Goal: Information Seeking & Learning: Check status

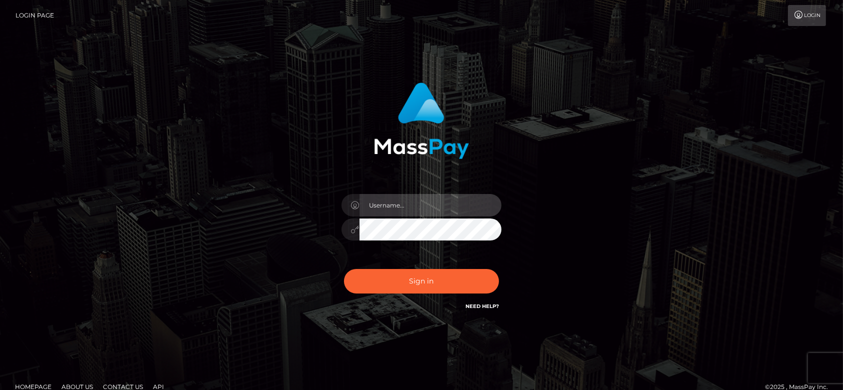
type input "fr.es"
drag, startPoint x: 0, startPoint y: 0, endPoint x: 397, endPoint y: 202, distance: 445.7
click at [397, 202] on input "fr.es" at bounding box center [430, 205] width 142 height 22
click at [415, 206] on input "fr.es" at bounding box center [430, 205] width 142 height 22
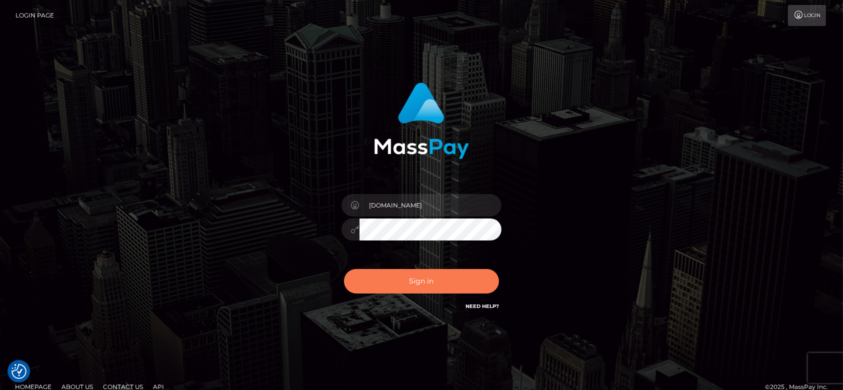
click at [402, 283] on button "Sign in" at bounding box center [421, 281] width 155 height 24
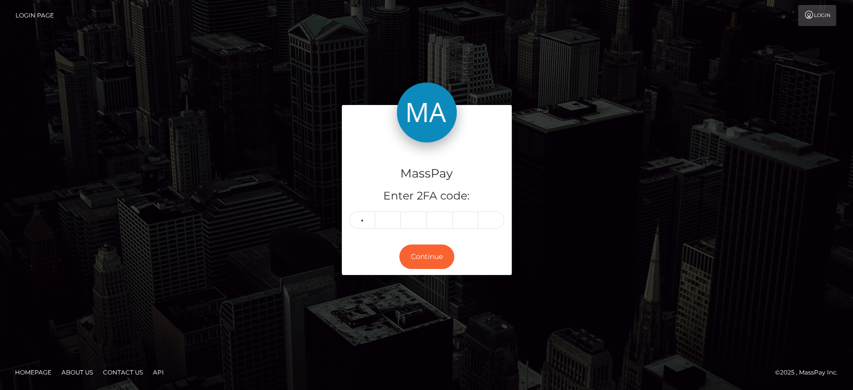
type input "8"
type input "4"
type input "8"
type input "5"
type input "7"
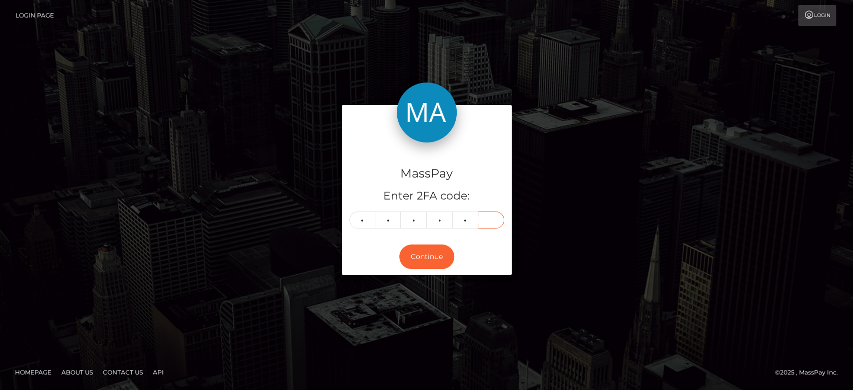
type input "3"
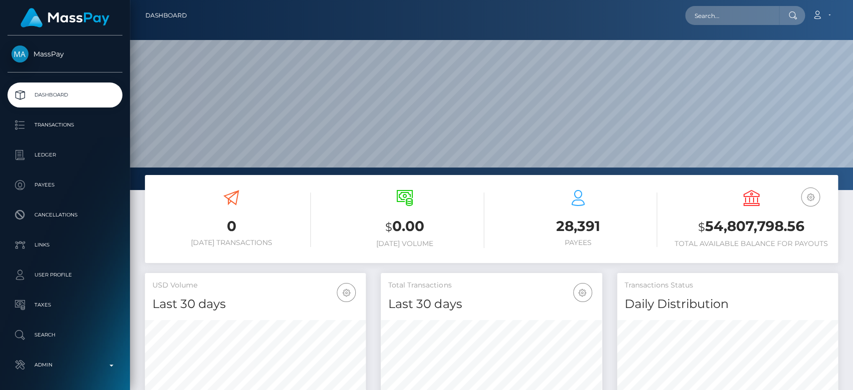
scroll to position [176, 221]
click at [700, 14] on input "text" at bounding box center [732, 15] width 94 height 19
paste input "[EMAIL_ADDRESS][DOMAIN_NAME]"
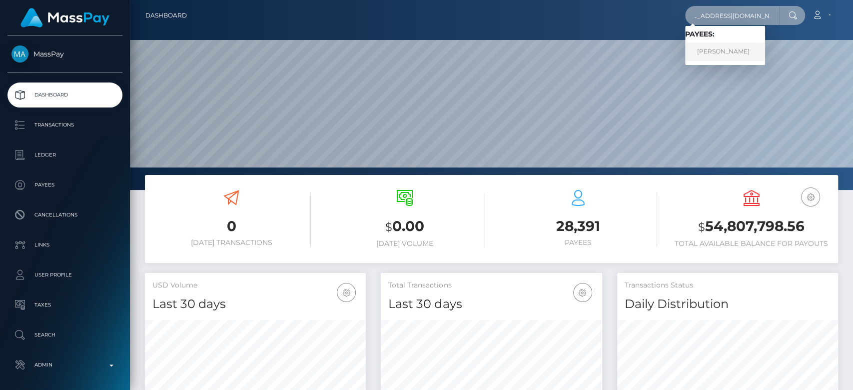
type input "[EMAIL_ADDRESS][DOMAIN_NAME]"
click at [711, 58] on link "JESSICA TANG" at bounding box center [725, 51] width 80 height 18
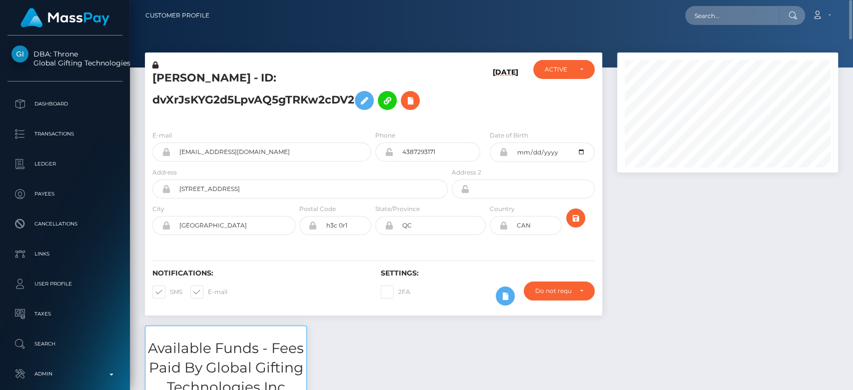
click at [467, 97] on div "[DATE]" at bounding box center [488, 91] width 76 height 62
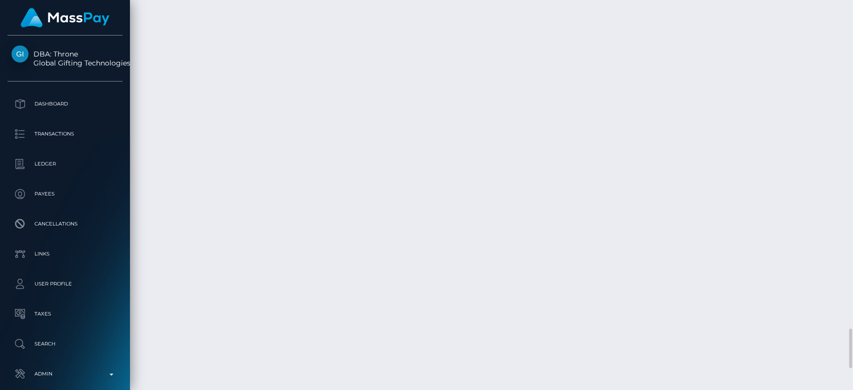
scroll to position [3108, 0]
drag, startPoint x: 481, startPoint y: 202, endPoint x: 286, endPoint y: 197, distance: 195.0
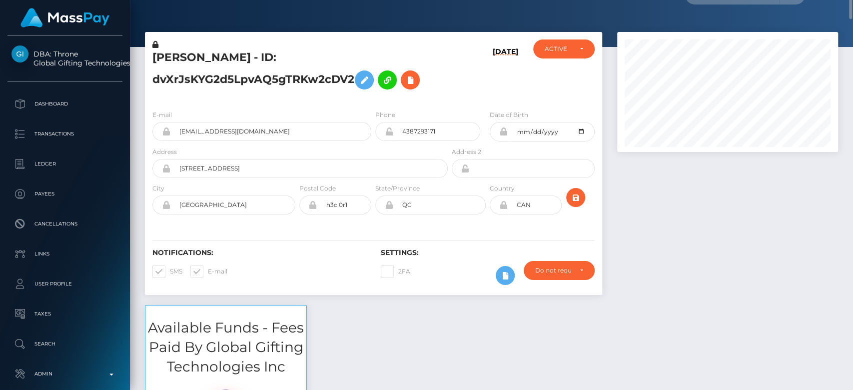
scroll to position [0, 0]
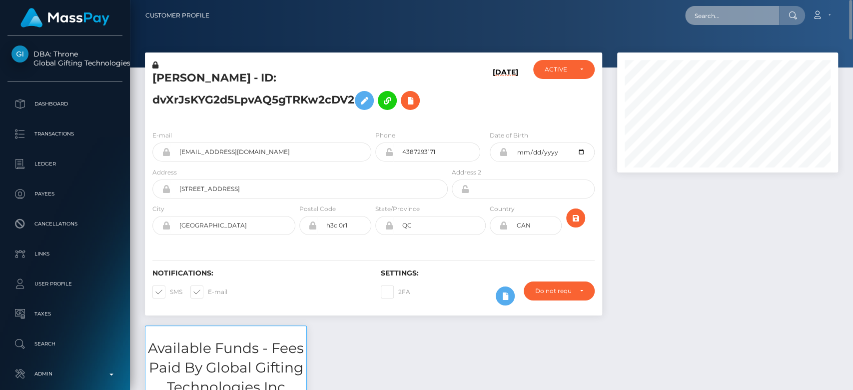
click at [717, 19] on input "text" at bounding box center [732, 15] width 94 height 19
paste input "[EMAIL_ADDRESS][DOMAIN_NAME]"
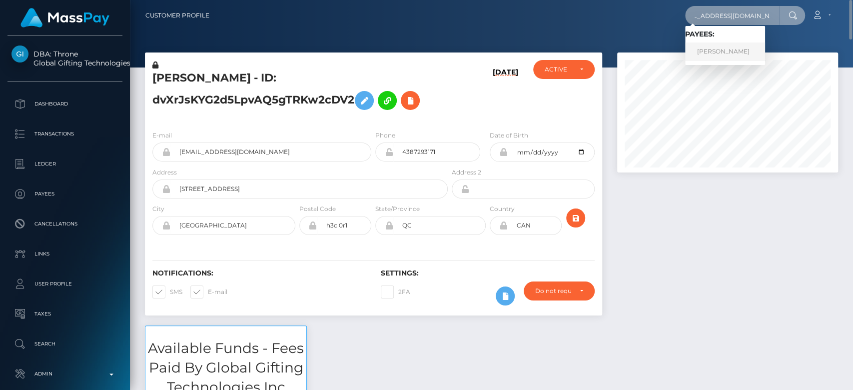
type input "[EMAIL_ADDRESS][DOMAIN_NAME]"
click at [720, 48] on link "[PERSON_NAME]" at bounding box center [725, 51] width 80 height 18
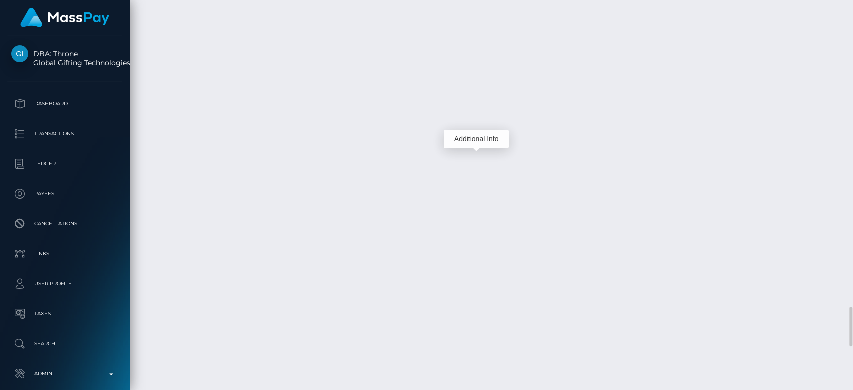
scroll to position [120, 221]
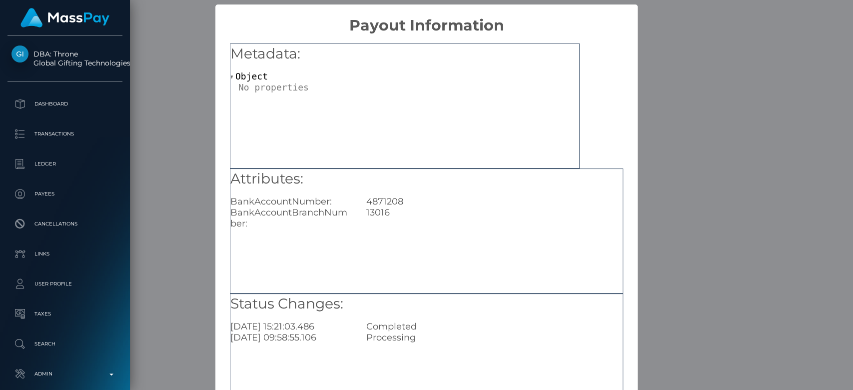
scroll to position [85, 0]
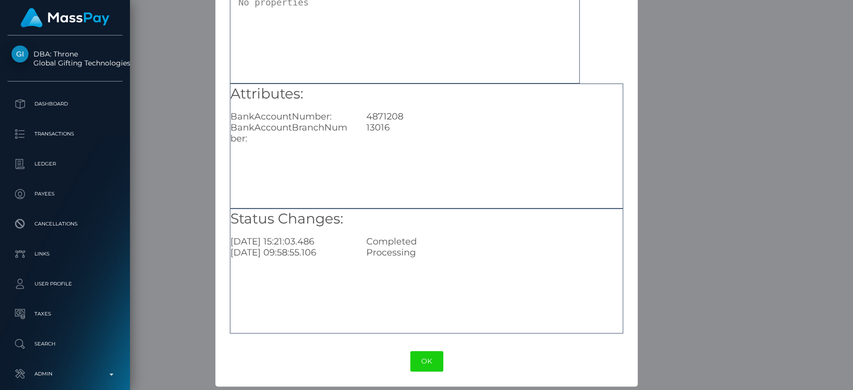
click at [700, 192] on div "× Payout Information Metadata: Object Attributes: BankAccountNumber: 4871208 Ba…" at bounding box center [426, 195] width 853 height 390
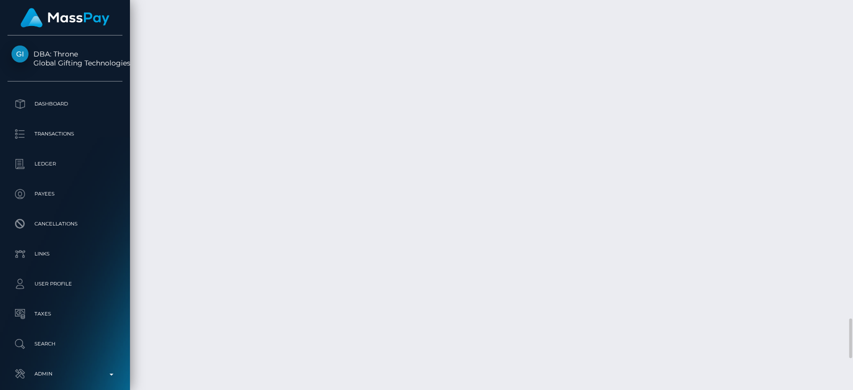
scroll to position [3068, 0]
copy td "1348821873"
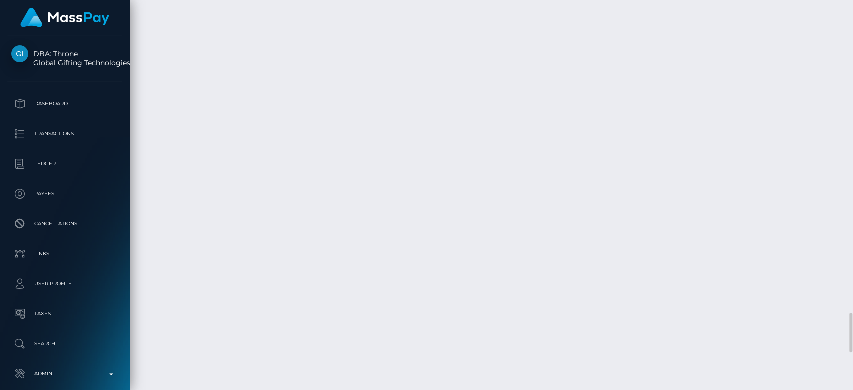
copy td "1348821873"
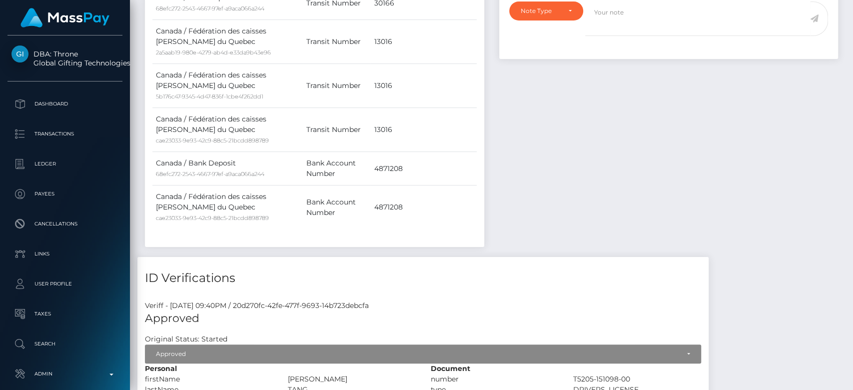
scroll to position [0, 0]
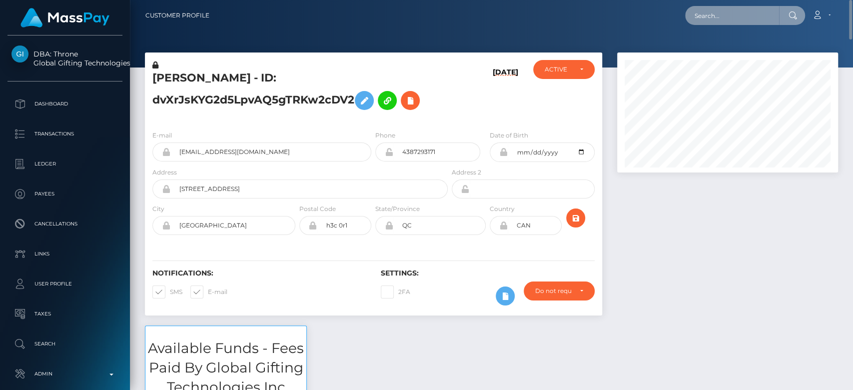
click at [731, 12] on input "text" at bounding box center [732, 15] width 94 height 19
paste input "enzoforget35@gmail.com"
type input "enzoforget35@gmail.com"
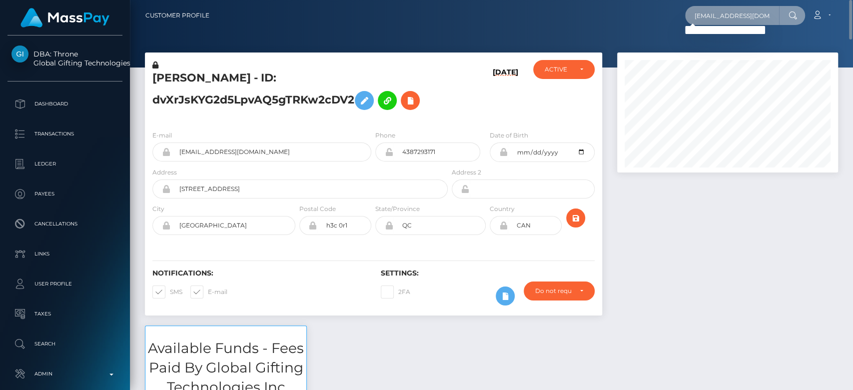
click at [714, 15] on input "enzoforget35@gmail.com" at bounding box center [732, 15] width 94 height 19
paste input "[EMAIL_ADDRESS][DOMAIN_NAME]"
type input "[EMAIL_ADDRESS][DOMAIN_NAME]"
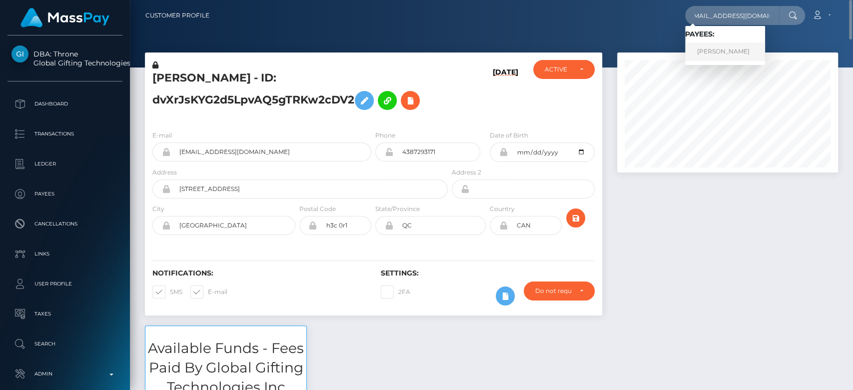
scroll to position [0, 0]
click at [728, 48] on link "Enzo Forget" at bounding box center [725, 51] width 80 height 18
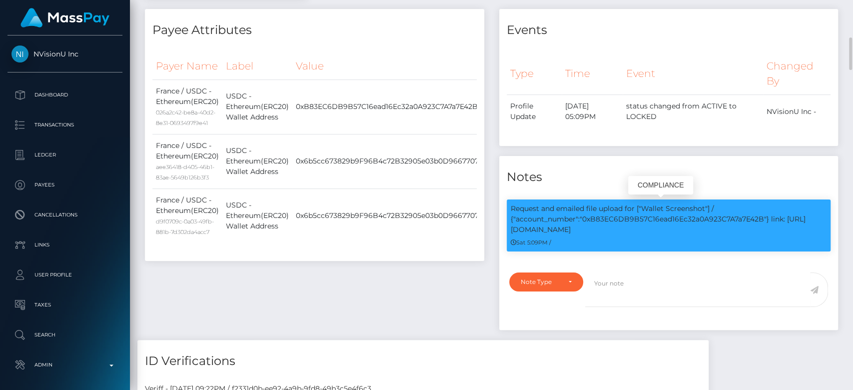
scroll to position [120, 221]
click at [623, 149] on div "Events Type Time Event Changed By" at bounding box center [669, 174] width 354 height 331
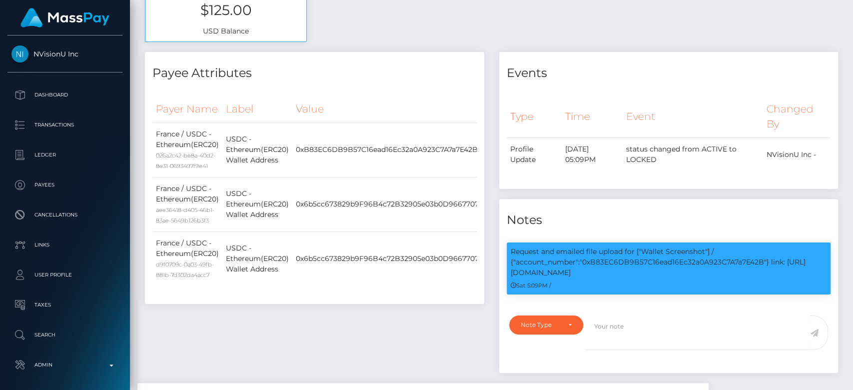
scroll to position [0, 0]
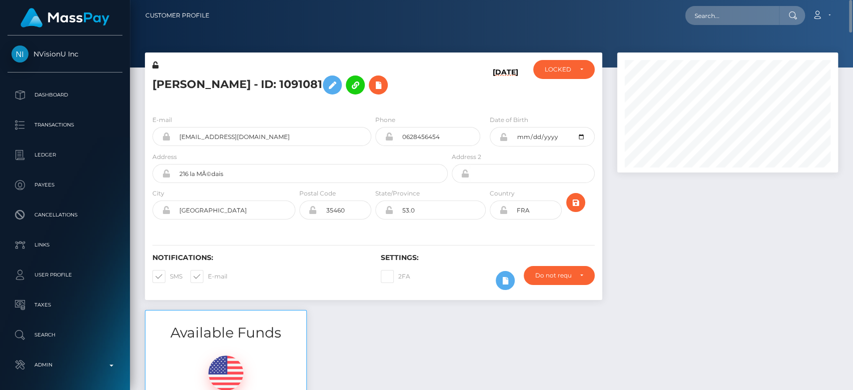
click at [545, 359] on div "Available Funds $125.00 USD Balance" at bounding box center [491, 383] width 708 height 147
click at [534, 313] on div "Available Funds $125.00 USD Balance" at bounding box center [491, 383] width 708 height 147
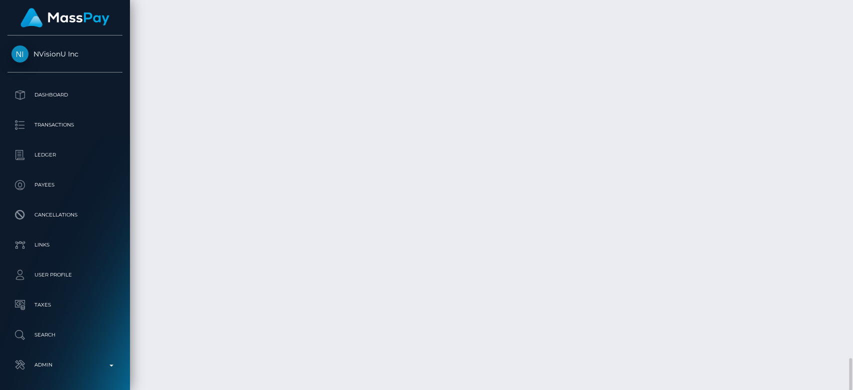
scroll to position [120, 221]
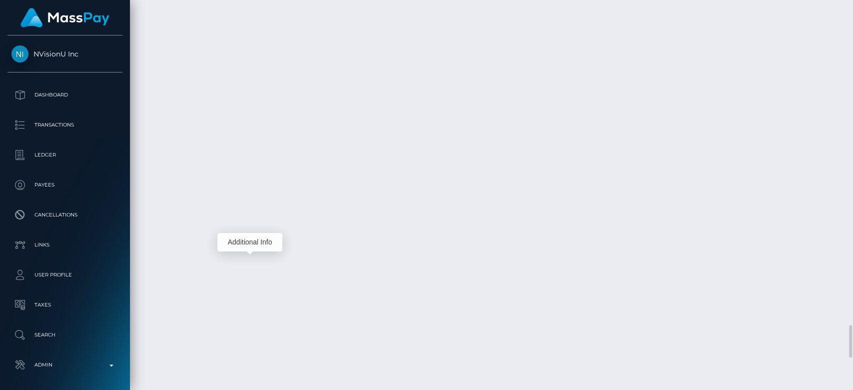
scroll to position [120, 221]
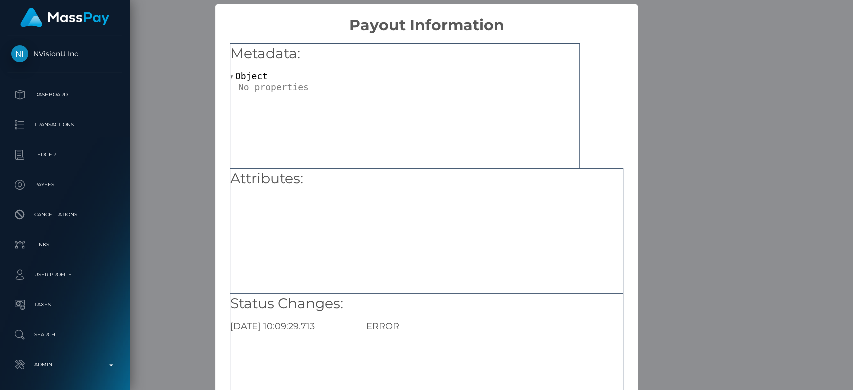
click at [666, 315] on div "× Payout Information Metadata: Object Attributes: Status Changes: 2025-09-27 10…" at bounding box center [426, 195] width 853 height 390
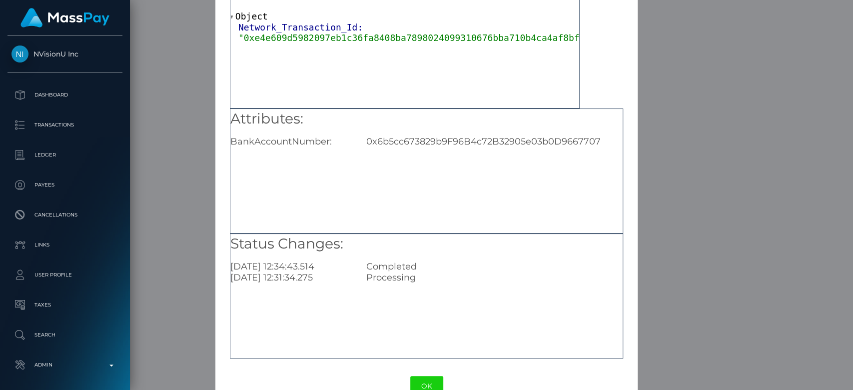
scroll to position [61, 0]
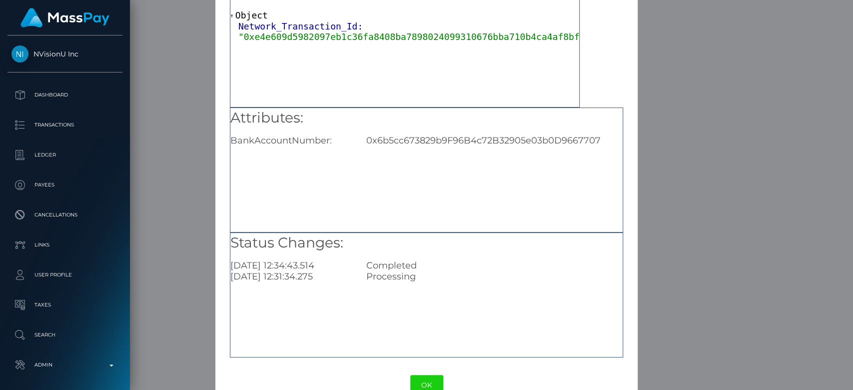
click at [408, 141] on div "0x6b5cc673829b9F96B4c72B32905e03b0D9667707" at bounding box center [494, 140] width 271 height 11
click at [713, 213] on div "× Payout Information Metadata: Object Network_Transaction_Id: "0xe4e609d5982097…" at bounding box center [426, 195] width 853 height 390
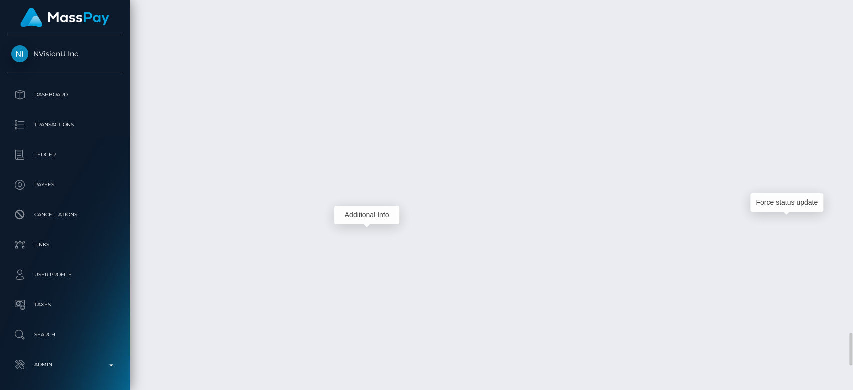
scroll to position [120, 221]
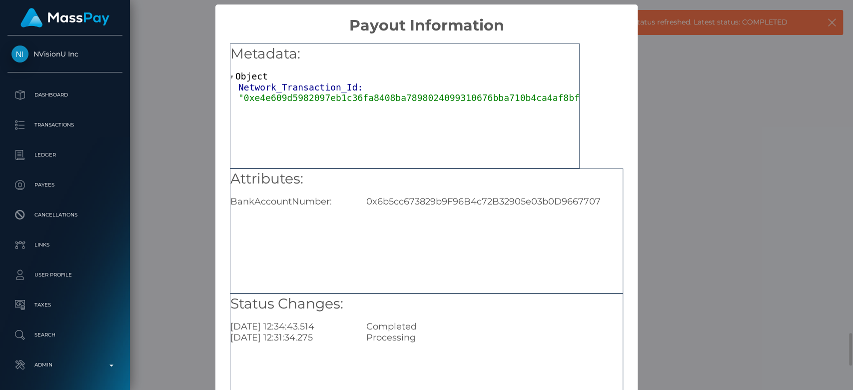
scroll to position [0, 0]
click at [634, 209] on div "× Payout Information Metadata: Object Network_Transaction_Id: "0xe4e609d5982097…" at bounding box center [426, 195] width 853 height 390
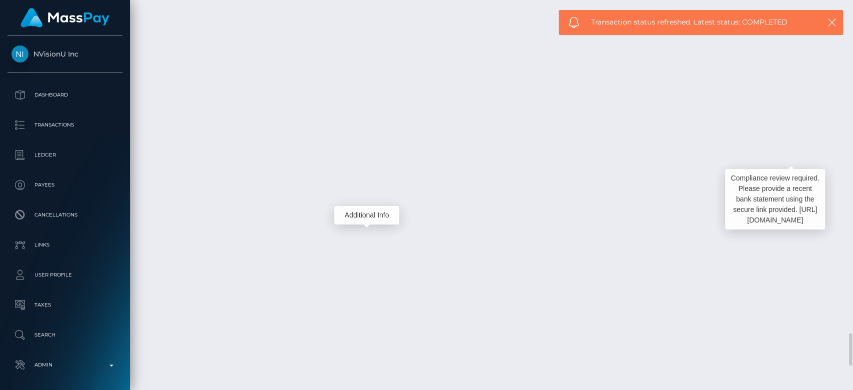
scroll to position [120, 221]
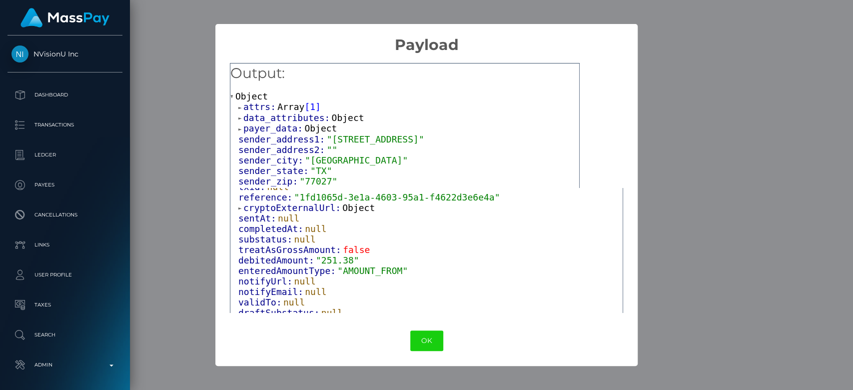
scroll to position [234, 0]
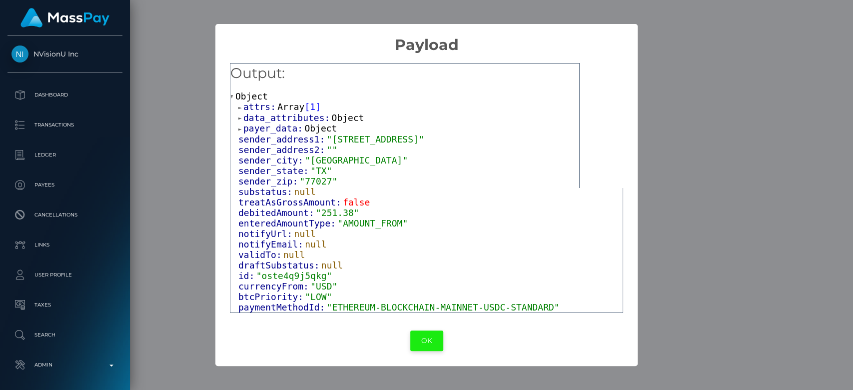
click at [432, 333] on button "OK" at bounding box center [426, 340] width 33 height 20
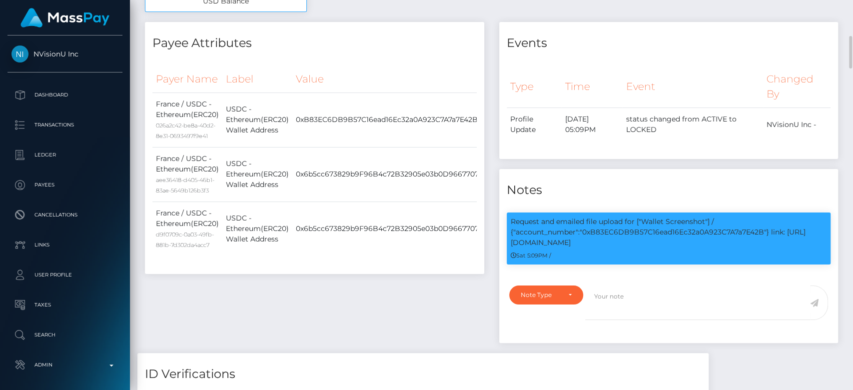
scroll to position [120, 221]
click at [662, 232] on p "Request and emailed file upload for ["Wallet Screenshot"] / {"account_number":"…" at bounding box center [669, 231] width 316 height 31
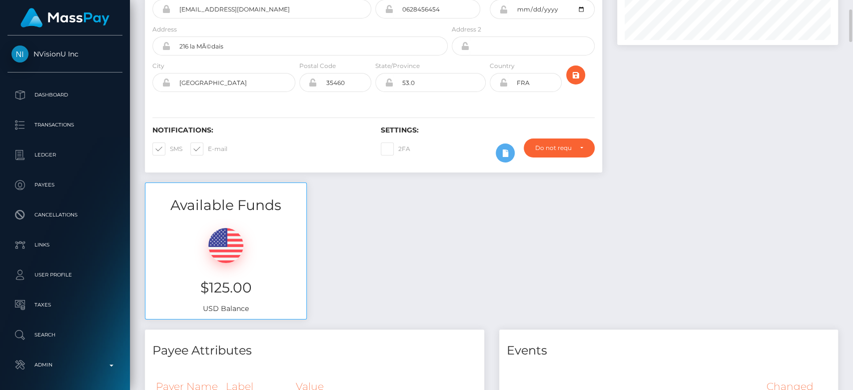
scroll to position [126, 0]
click at [571, 146] on div "Do not require" at bounding box center [553, 149] width 36 height 8
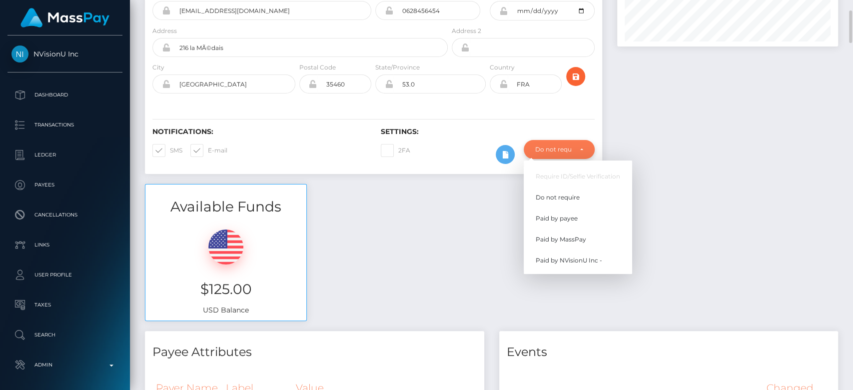
scroll to position [120, 221]
click at [693, 220] on div "Available Funds $125.00 USD Balance" at bounding box center [491, 257] width 708 height 147
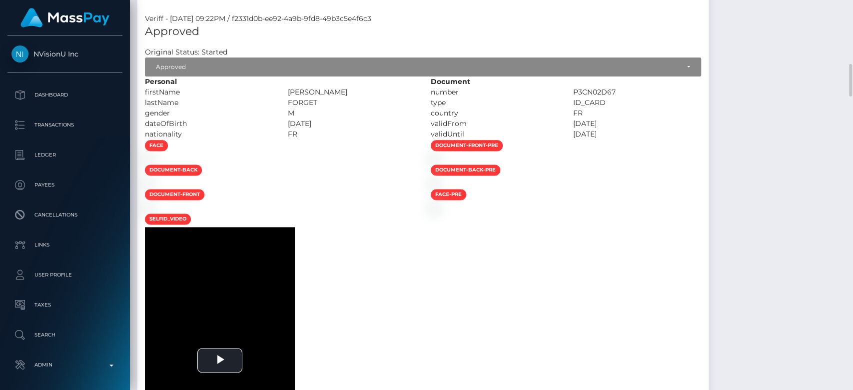
scroll to position [813, 0]
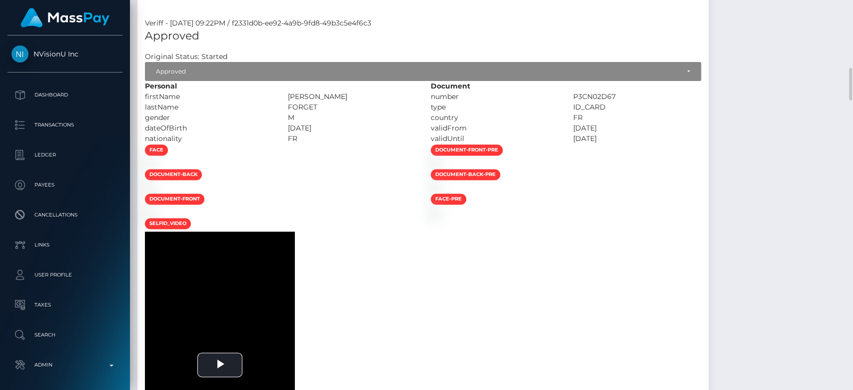
click at [276, 119] on div "gender" at bounding box center [208, 117] width 143 height 10
click at [439, 167] on img at bounding box center [435, 163] width 8 height 8
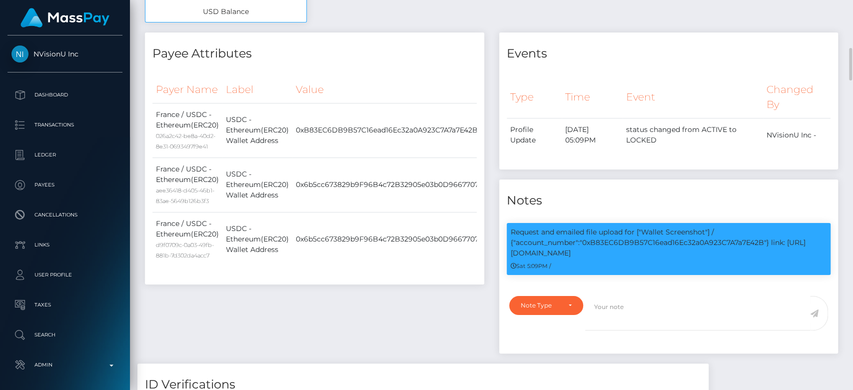
scroll to position [437, 0]
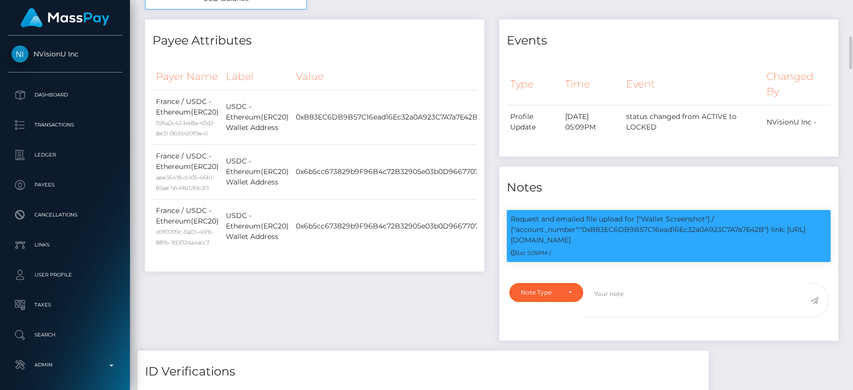
click at [722, 196] on div "Notes Request and emailed file upload for ["Wallet Screenshot"] / {"account_num…" at bounding box center [668, 253] width 339 height 174
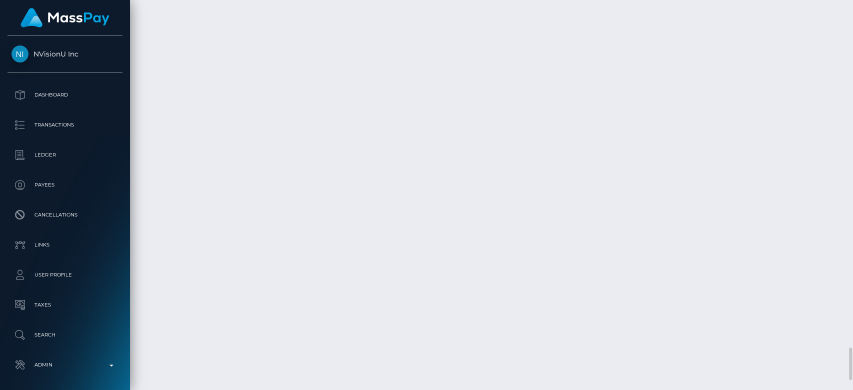
scroll to position [120, 221]
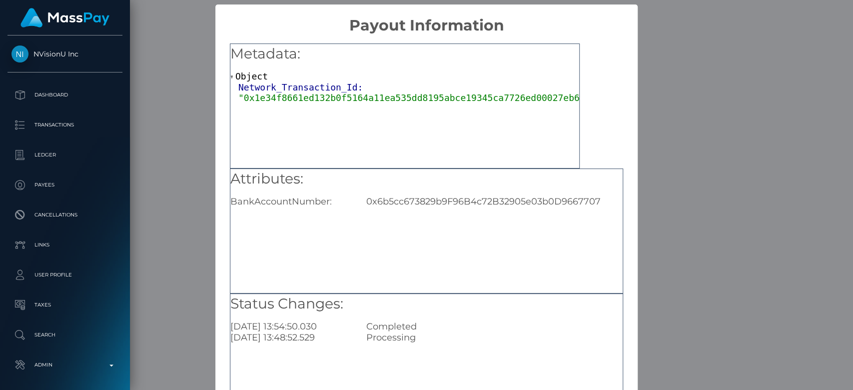
click at [698, 143] on div "× Payout Information Metadata: Object Network_Transaction_Id: "0x1e34f8661ed132…" at bounding box center [426, 195] width 853 height 390
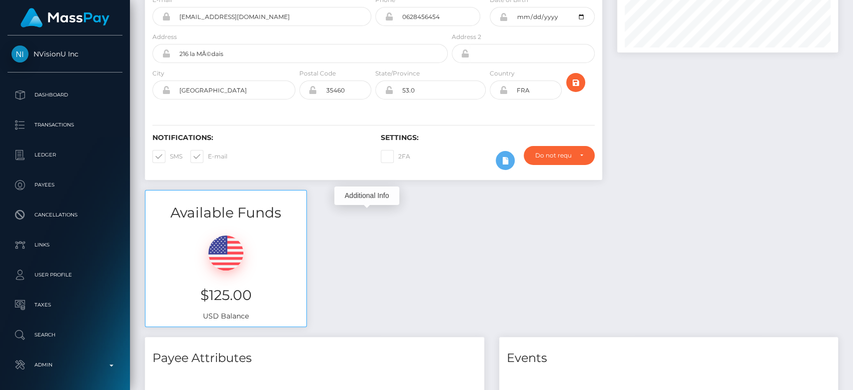
scroll to position [0, 0]
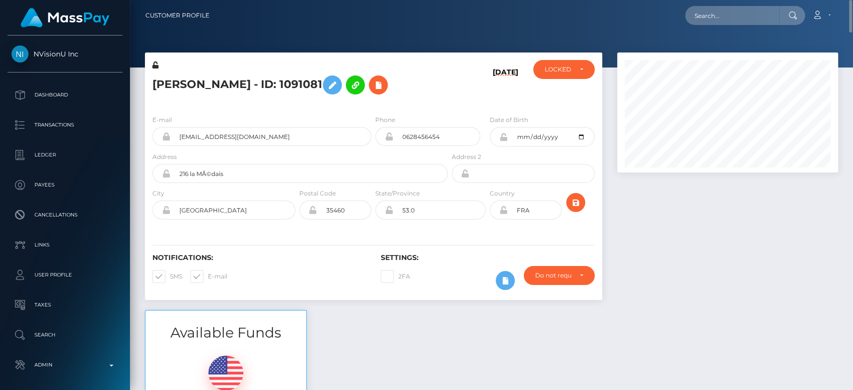
drag, startPoint x: 725, startPoint y: 276, endPoint x: 834, endPoint y: 270, distance: 109.1
click at [834, 270] on div at bounding box center [728, 180] width 236 height 257
click at [695, 246] on div at bounding box center [728, 180] width 236 height 257
click at [736, 12] on input "text" at bounding box center [732, 15] width 94 height 19
paste input "naomiwumtl@protonmail.com"
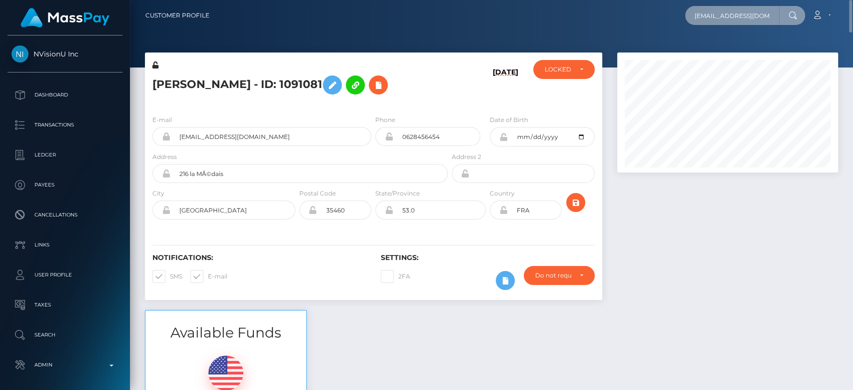
scroll to position [0, 19]
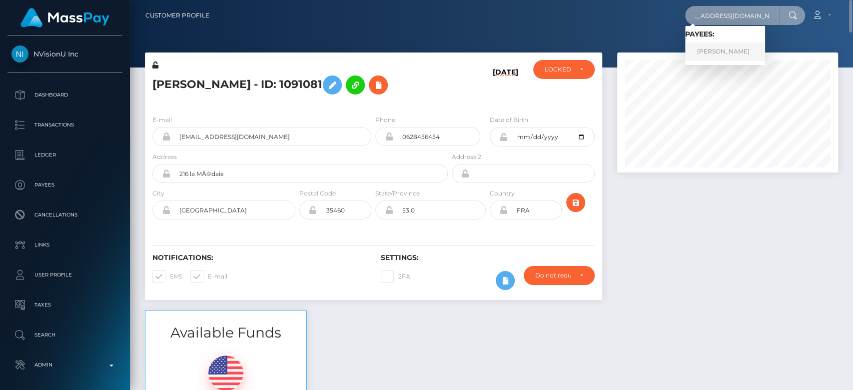
type input "naomiwumtl@protonmail.com"
click at [718, 50] on link "JESSICA TANG" at bounding box center [725, 51] width 80 height 18
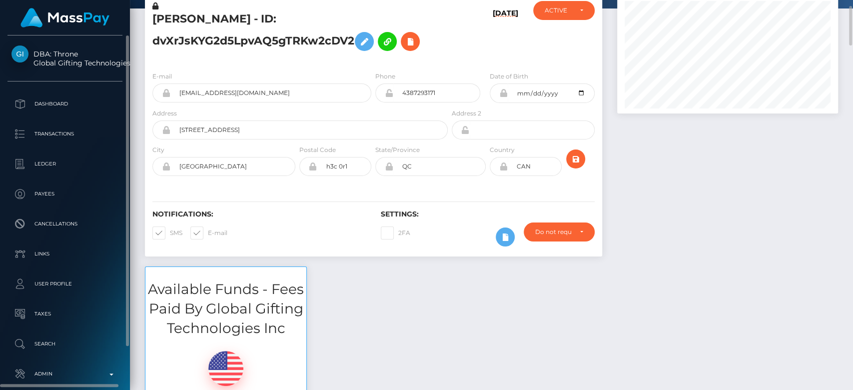
scroll to position [48, 0]
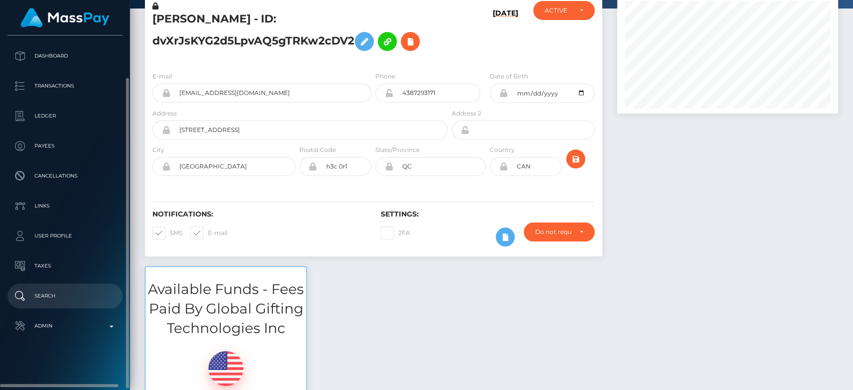
click at [44, 291] on p "Search" at bounding box center [64, 295] width 107 height 15
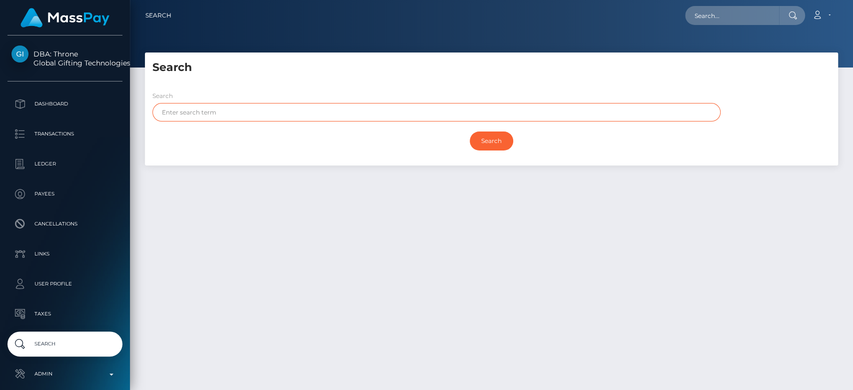
click at [202, 114] on input "text" at bounding box center [436, 112] width 568 height 18
paste input "[PERSON_NAME]"
type input "[PERSON_NAME]"
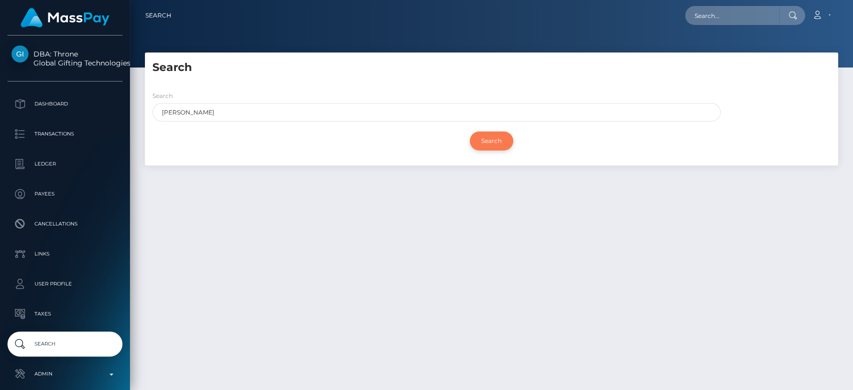
click at [486, 137] on input "Search" at bounding box center [491, 140] width 43 height 19
click at [493, 139] on input "Search" at bounding box center [491, 140] width 43 height 19
click at [481, 147] on input "Search" at bounding box center [491, 140] width 43 height 19
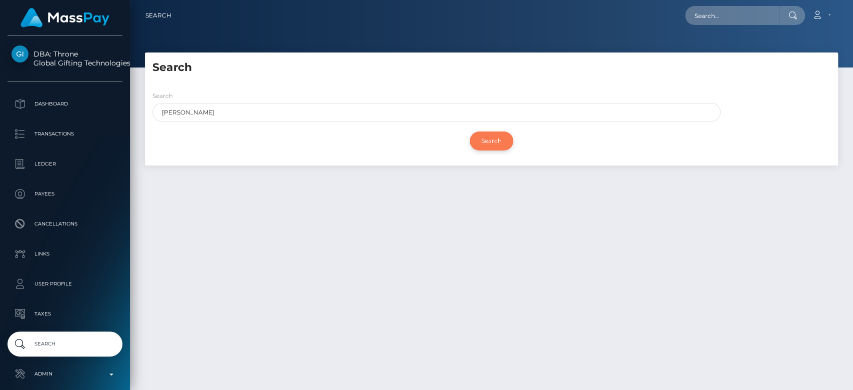
click at [481, 147] on input "Search" at bounding box center [491, 140] width 43 height 19
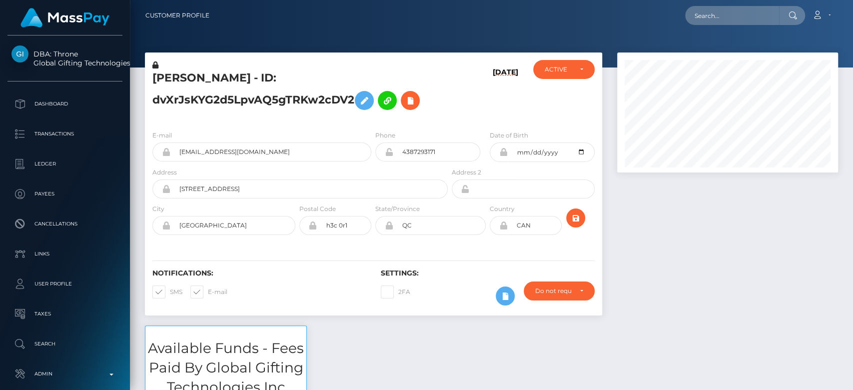
scroll to position [120, 221]
click at [247, 77] on h5 "[PERSON_NAME] - ID: dvXrJsKYG2d5LpvAQ5gTRKw2cDV2" at bounding box center [297, 92] width 290 height 44
click at [247, 78] on h5 "[PERSON_NAME] - ID: dvXrJsKYG2d5LpvAQ5gTRKw2cDV2" at bounding box center [297, 92] width 290 height 44
click at [252, 82] on h5 "[PERSON_NAME] - ID: dvXrJsKYG2d5LpvAQ5gTRKw2cDV2" at bounding box center [297, 92] width 290 height 44
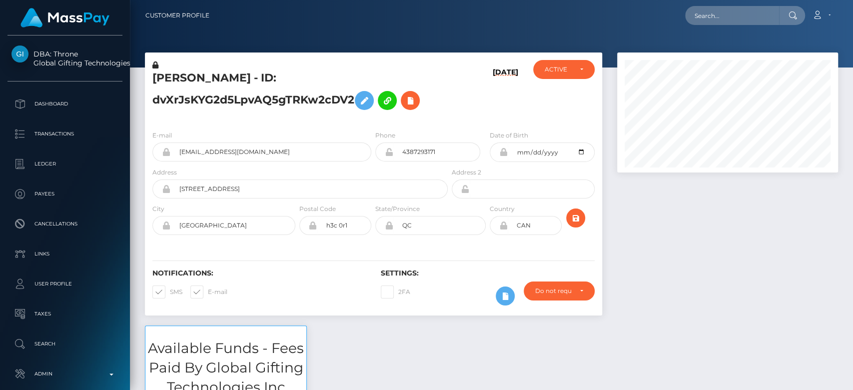
click at [219, 91] on h5 "[PERSON_NAME] - ID: dvXrJsKYG2d5LpvAQ5gTRKw2cDV2" at bounding box center [297, 92] width 290 height 44
click at [218, 92] on h5 "[PERSON_NAME] - ID: dvXrJsKYG2d5LpvAQ5gTRKw2cDV2" at bounding box center [297, 92] width 290 height 44
click at [218, 95] on h5 "[PERSON_NAME] - ID: dvXrJsKYG2d5LpvAQ5gTRKw2cDV2" at bounding box center [297, 92] width 290 height 44
copy h5 "dvXrJsKYG2d5LpvAQ5gTRKw2cDV2"
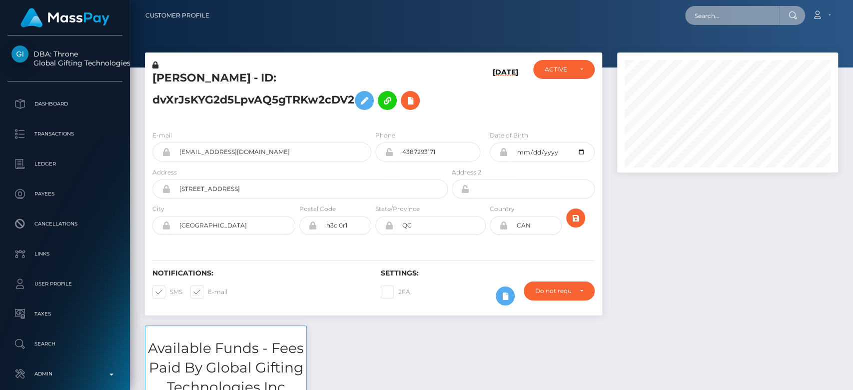
click at [710, 15] on input "text" at bounding box center [732, 15] width 94 height 19
paste input "dvXrJsKYG2d5LpvAQ5gTRKw2cDV2"
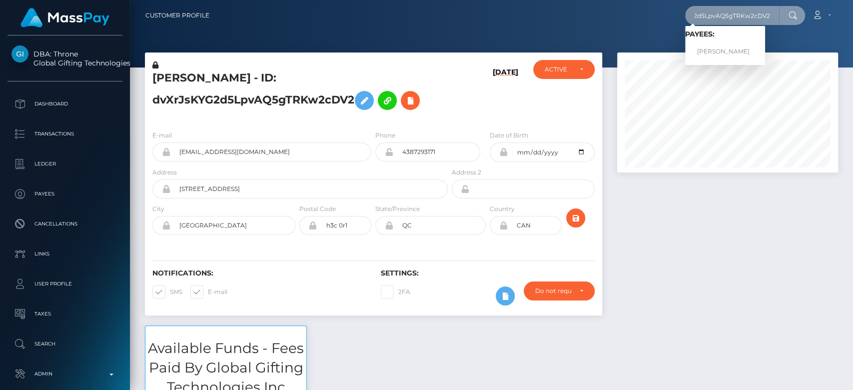
type input "dvXrJsKYG2d5LpvAQ5gTRKw2cDV2"
click at [714, 51] on link "JESSICA TANG" at bounding box center [725, 51] width 80 height 18
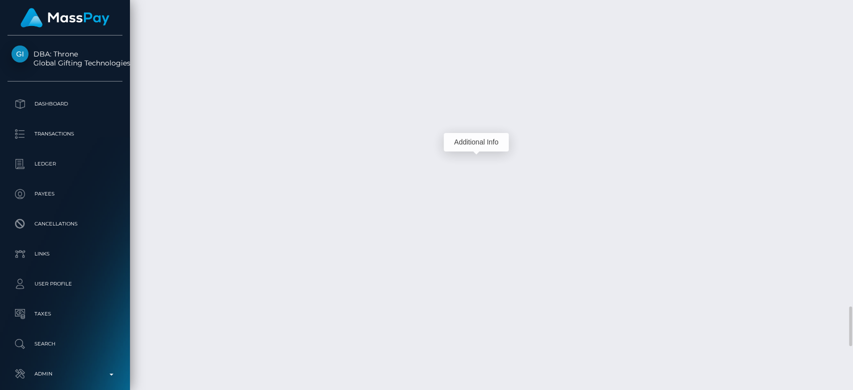
scroll to position [120, 221]
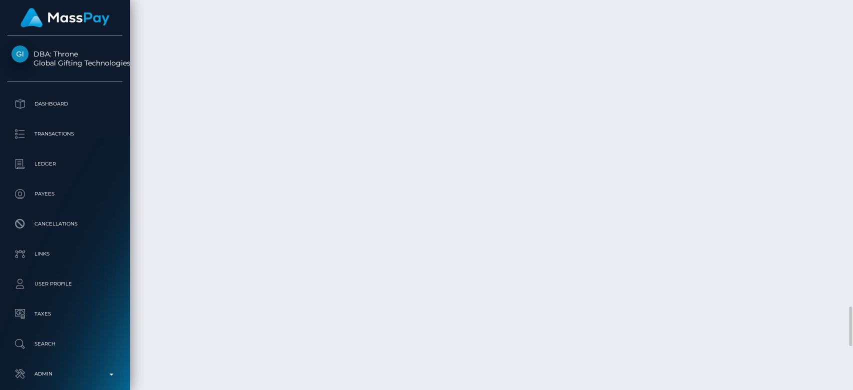
copy td "Fédération des caisses [PERSON_NAME] du Quebec / Confirmation: 1348821873 / 68d…"
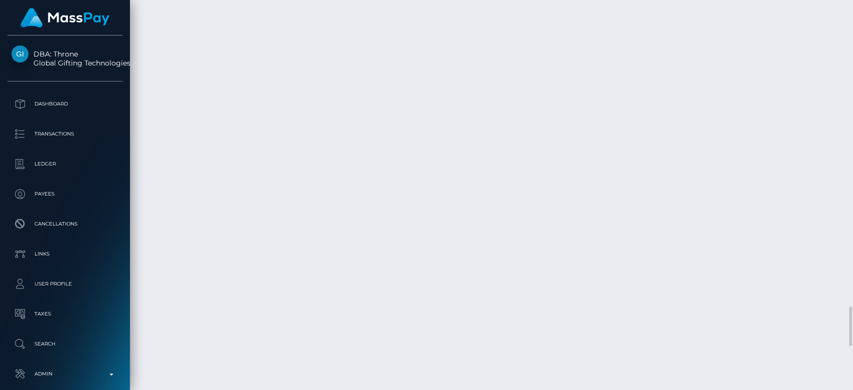
copy td "1348821873"
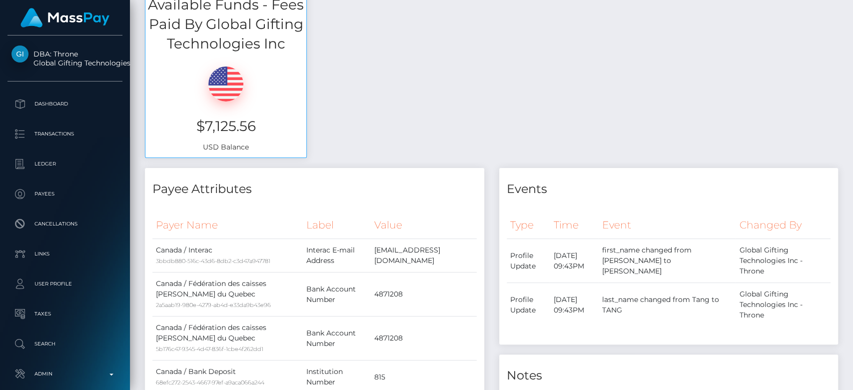
scroll to position [0, 0]
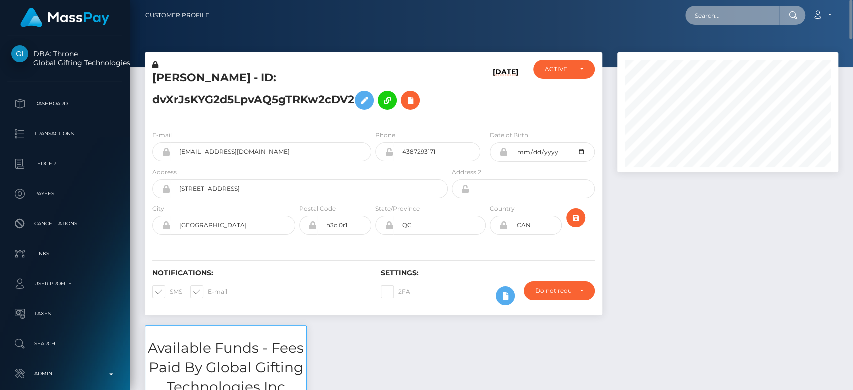
click at [727, 8] on input "text" at bounding box center [732, 15] width 94 height 19
paste input "1348821873"
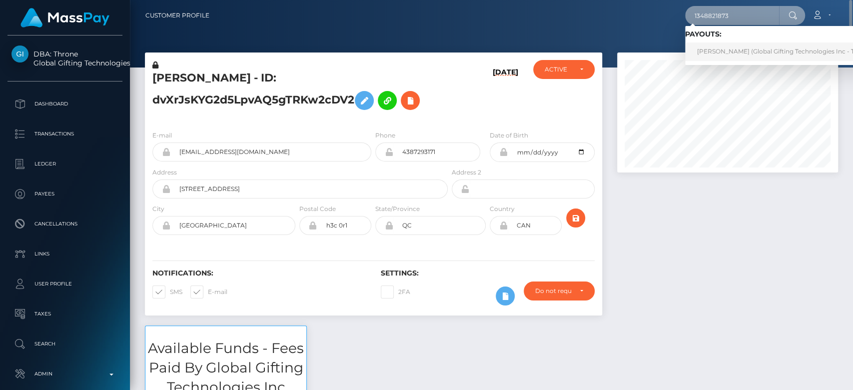
type input "1348821873"
click at [740, 54] on link "[PERSON_NAME] (Global Gifting Technologies Inc - Throne)" at bounding box center [785, 51] width 201 height 18
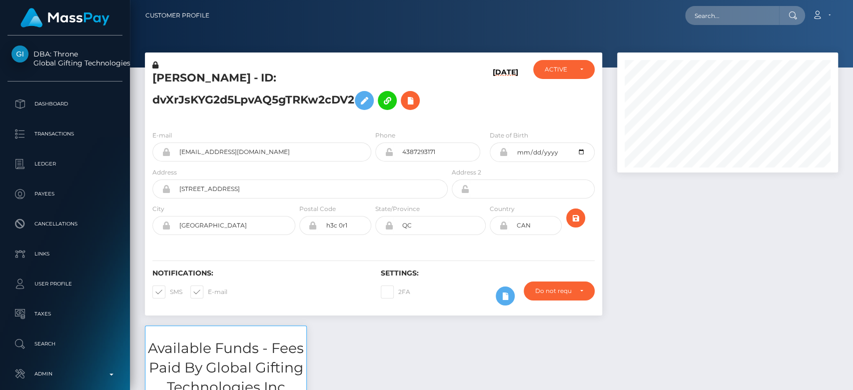
scroll to position [120, 221]
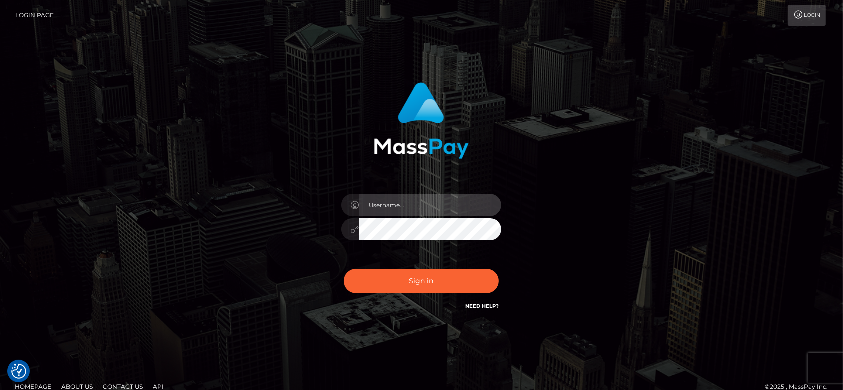
type input "[DOMAIN_NAME]"
click at [412, 211] on input "[DOMAIN_NAME]" at bounding box center [430, 205] width 142 height 22
drag, startPoint x: 411, startPoint y: 209, endPoint x: 342, endPoint y: 210, distance: 69.0
click at [342, 210] on div "[DOMAIN_NAME]" at bounding box center [421, 203] width 160 height 19
click at [438, 90] on img at bounding box center [421, 120] width 95 height 76
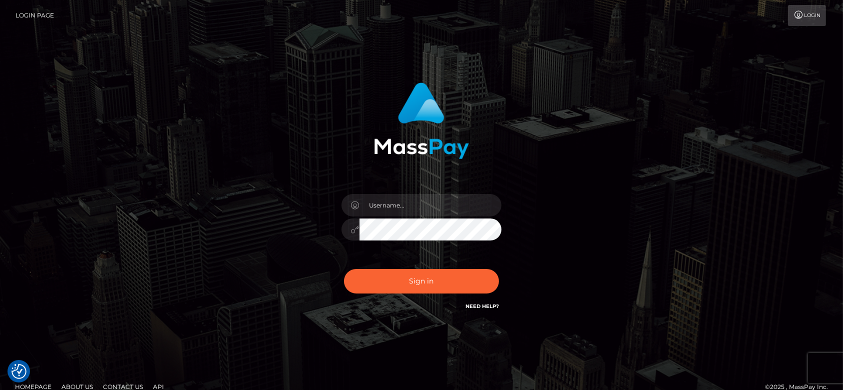
click at [336, 232] on div at bounding box center [421, 224] width 175 height 76
click at [258, 181] on div "Sign in" at bounding box center [421, 202] width 570 height 254
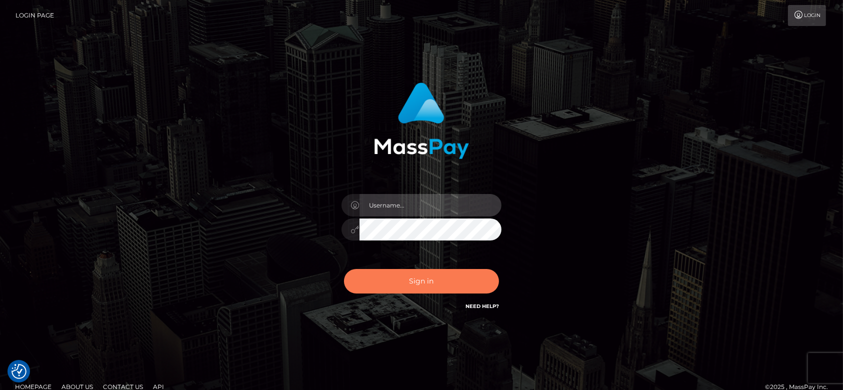
type input "fr.es"
click at [432, 287] on button "Sign in" at bounding box center [421, 281] width 155 height 24
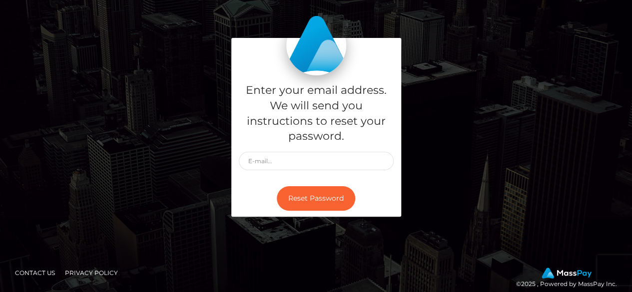
scroll to position [38, 0]
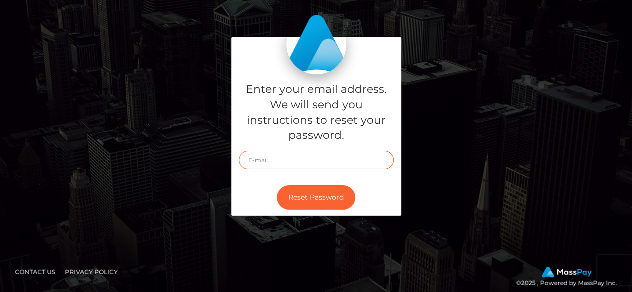
click at [266, 163] on input "text" at bounding box center [316, 160] width 155 height 18
click at [253, 196] on div "Reset Password" at bounding box center [316, 197] width 170 height 36
click at [265, 163] on input "text" at bounding box center [316, 160] width 155 height 18
click at [258, 188] on div "Reset Password" at bounding box center [316, 197] width 170 height 36
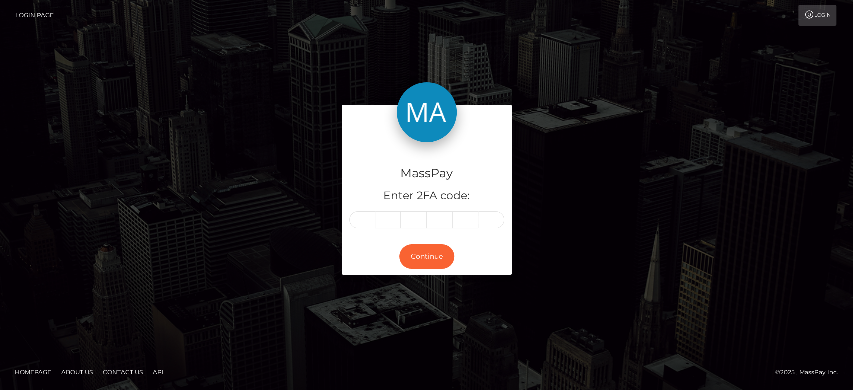
click at [368, 221] on input "text" at bounding box center [362, 219] width 26 height 17
type input "0"
type input "9"
type input "5"
type input "7"
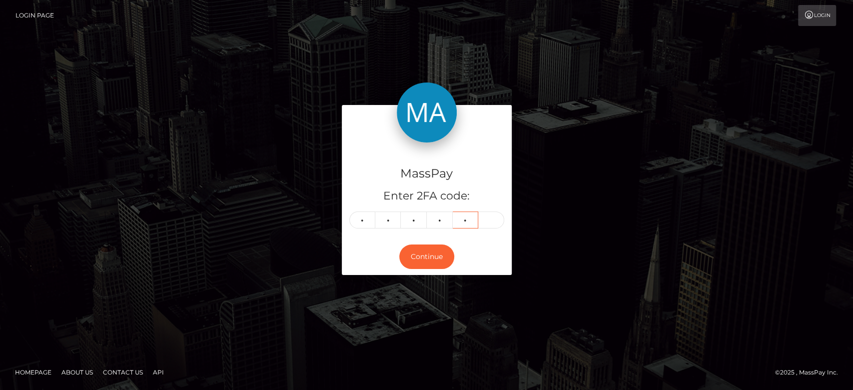
type input "9"
type input "6"
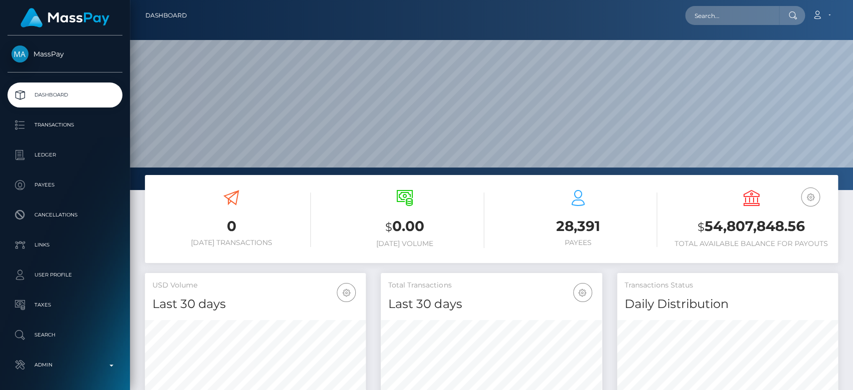
scroll to position [189, 723]
click at [712, 22] on input "text" at bounding box center [732, 15] width 94 height 19
paste input "a5fad248d91f4c4289273f4326a90819"
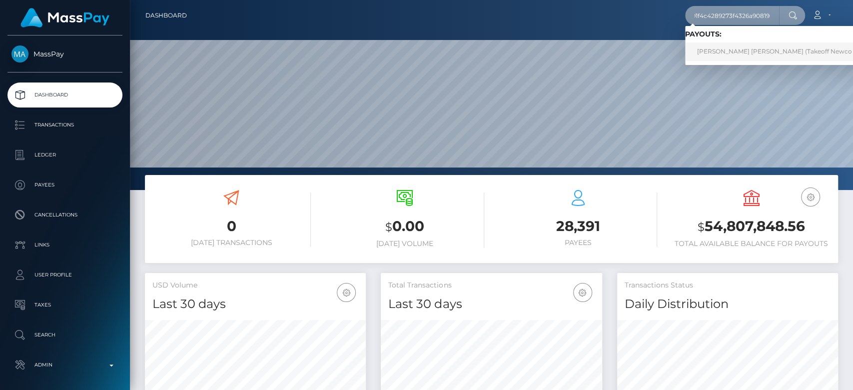
type input "a5fad248d91f4c4289273f4326a90819"
click at [715, 46] on link "ASHLEY BREK LORRAINE VILCHUCK (Takeoff Newco Inc - Club Fans)" at bounding box center [798, 51] width 227 height 18
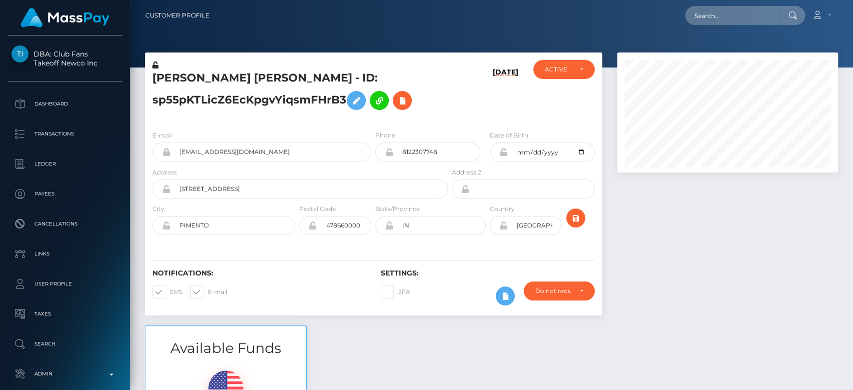
scroll to position [120, 221]
click at [359, 104] on icon at bounding box center [356, 100] width 12 height 12
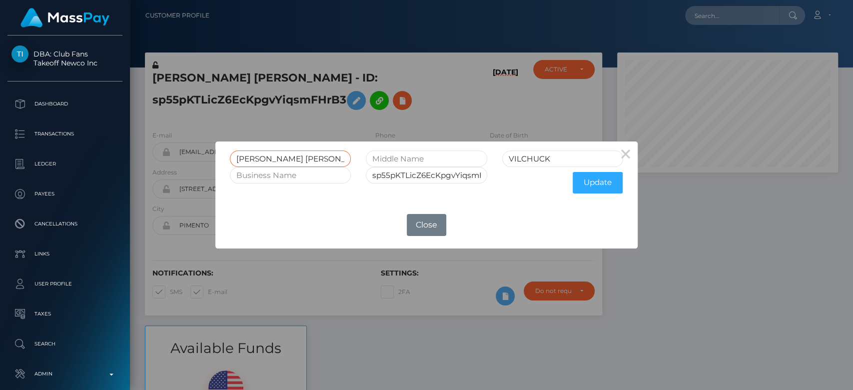
drag, startPoint x: 336, startPoint y: 160, endPoint x: 223, endPoint y: 153, distance: 112.7
click at [223, 153] on div "[PERSON_NAME] [PERSON_NAME]" at bounding box center [290, 158] width 136 height 16
click at [436, 226] on button "Close" at bounding box center [426, 225] width 39 height 22
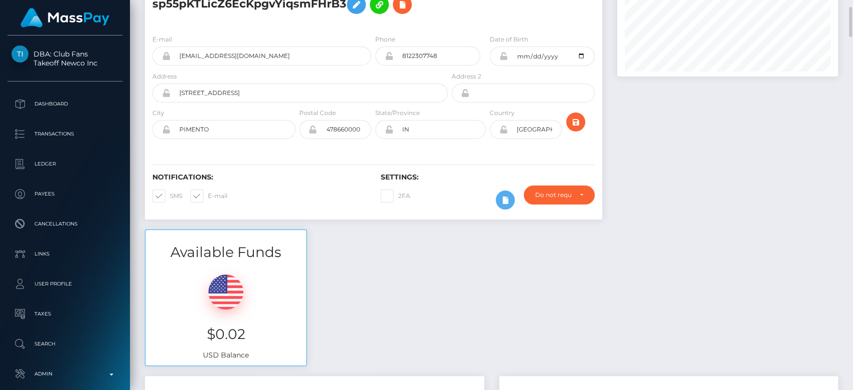
scroll to position [0, 0]
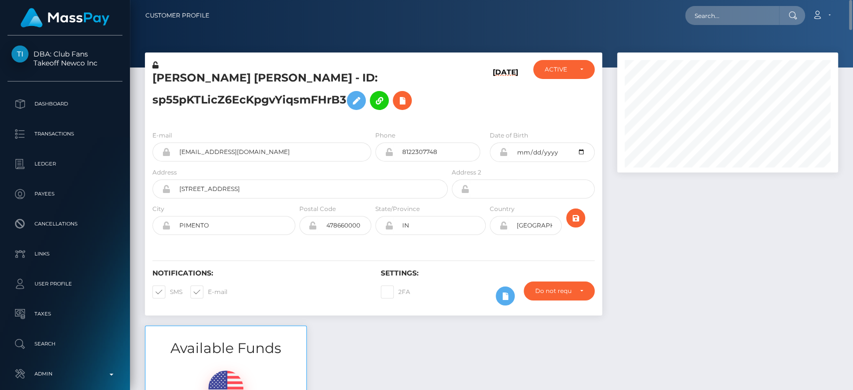
drag, startPoint x: 451, startPoint y: 155, endPoint x: 400, endPoint y: 148, distance: 51.5
click at [400, 148] on input "8122307748" at bounding box center [436, 151] width 87 height 19
click at [646, 247] on div at bounding box center [728, 188] width 236 height 273
drag, startPoint x: 458, startPoint y: 154, endPoint x: 400, endPoint y: 151, distance: 58.0
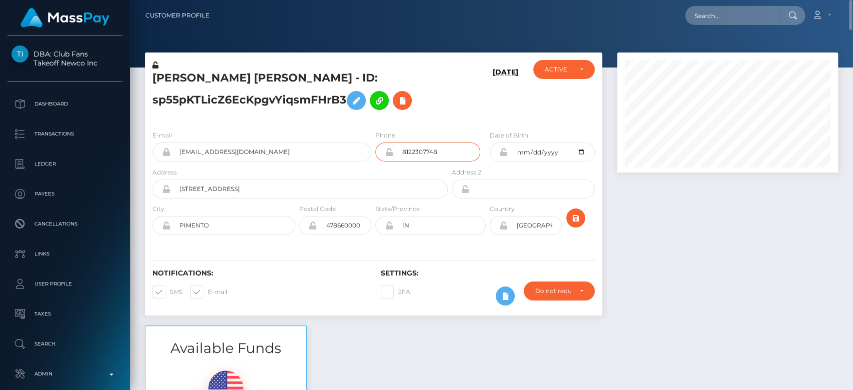
click at [400, 151] on input "8122307748" at bounding box center [436, 151] width 87 height 19
click at [671, 242] on div at bounding box center [728, 188] width 236 height 273
click at [579, 77] on div "ACTIVE" at bounding box center [563, 69] width 61 height 19
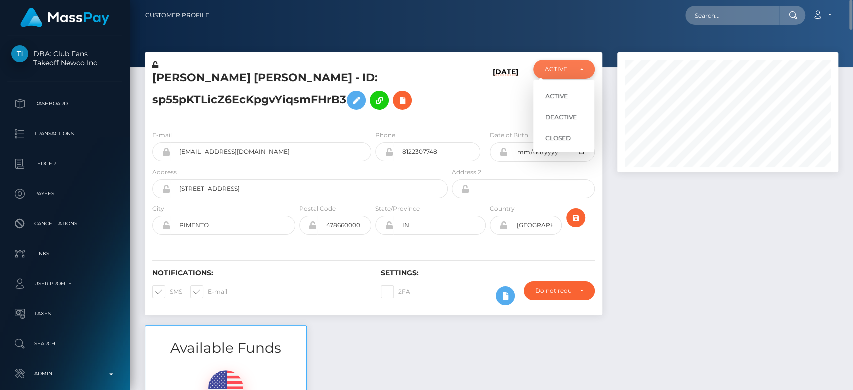
click at [578, 68] on div "ACTIVE" at bounding box center [564, 69] width 38 height 8
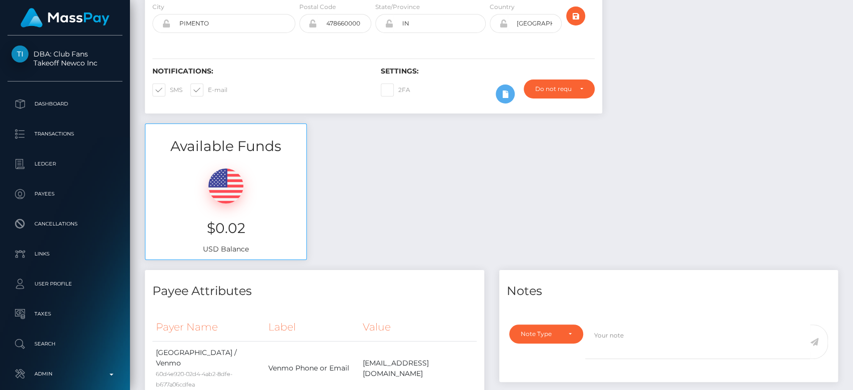
scroll to position [0, 0]
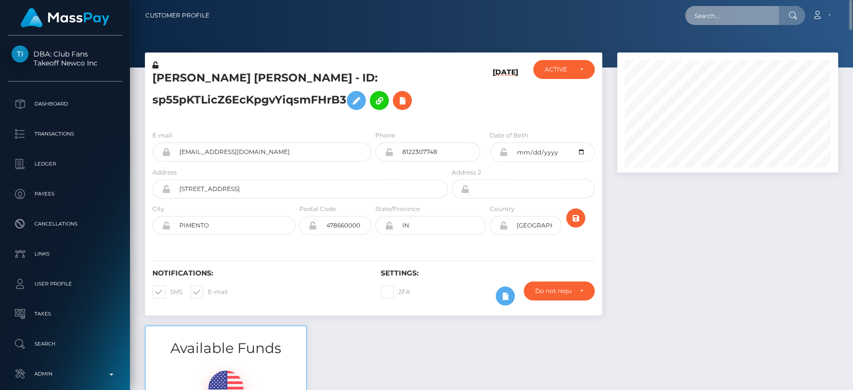
click at [726, 11] on input "text" at bounding box center [732, 15] width 94 height 19
paste input "[EMAIL_ADDRESS][DOMAIN_NAME]"
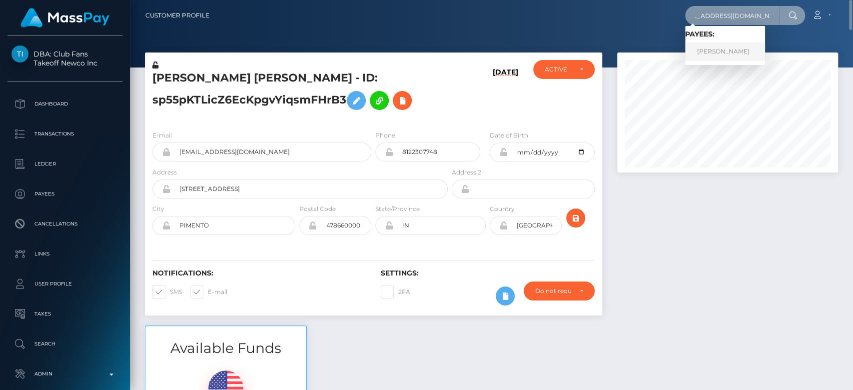
type input "[EMAIL_ADDRESS][DOMAIN_NAME]"
click at [730, 51] on link "JESSICA TANG" at bounding box center [725, 51] width 80 height 18
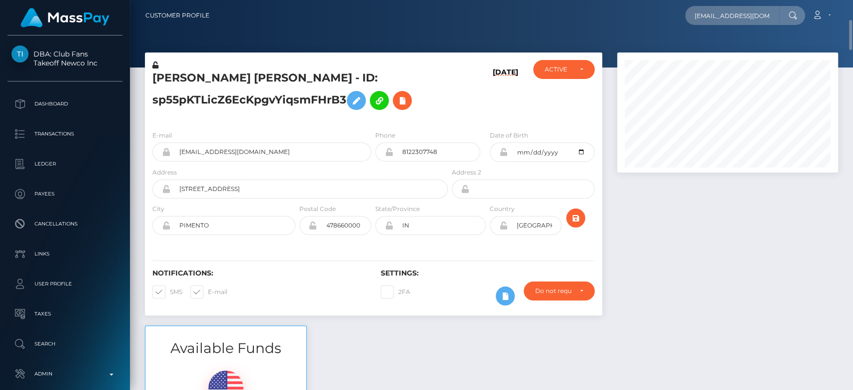
scroll to position [53, 0]
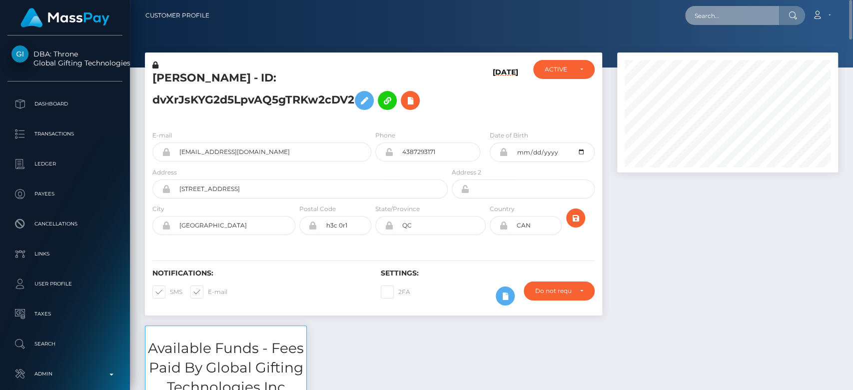
click at [725, 13] on input "text" at bounding box center [732, 15] width 94 height 19
paste input "[EMAIL_ADDRESS][DOMAIN_NAME]"
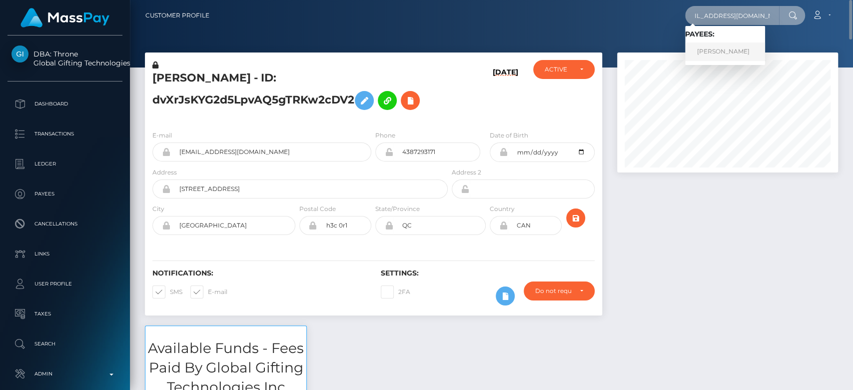
type input "[EMAIL_ADDRESS][DOMAIN_NAME]"
click at [738, 52] on link "[PERSON_NAME]" at bounding box center [725, 51] width 80 height 18
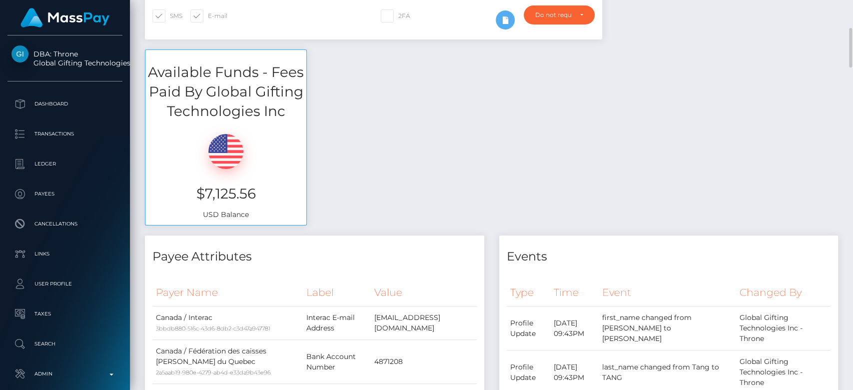
scroll to position [276, 0]
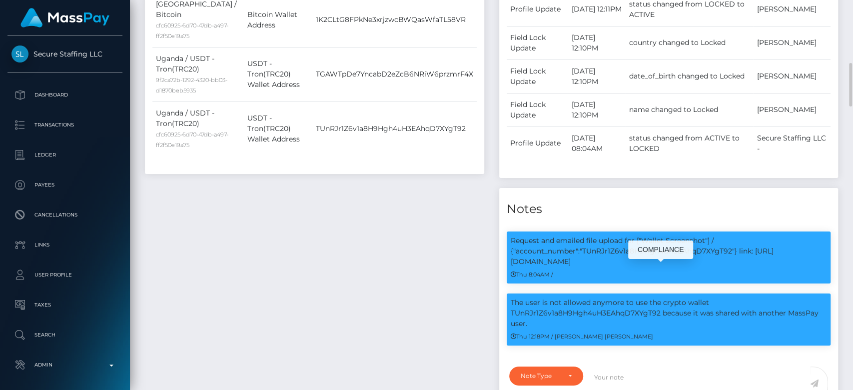
scroll to position [120, 221]
click at [614, 235] on p "Request and emailed file upload for ["Wallet Screenshot"] / {"account_number":"…" at bounding box center [669, 250] width 316 height 31
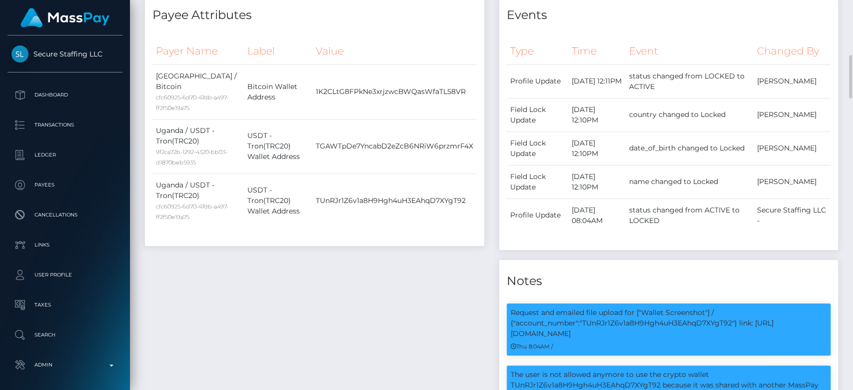
click at [424, 281] on div "Payee Attributes Payer Name Label Value Uganda / Bitcoin cfc60925-6d70-47db-a49…" at bounding box center [314, 250] width 354 height 512
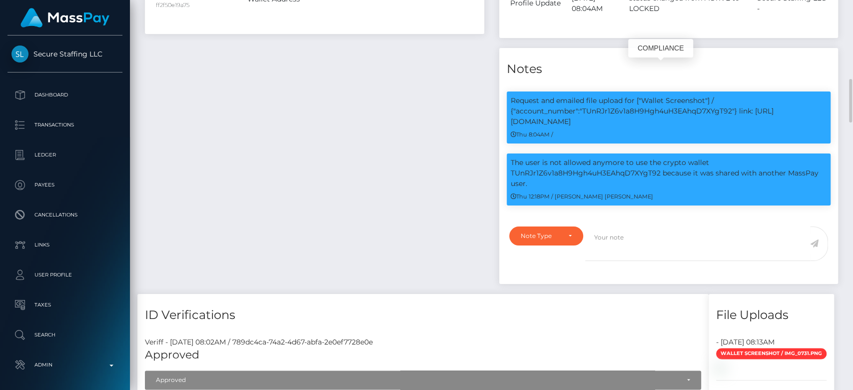
click at [636, 95] on p "Request and emailed file upload for ["Wallet Screenshot"] / {"account_number":"…" at bounding box center [669, 110] width 316 height 31
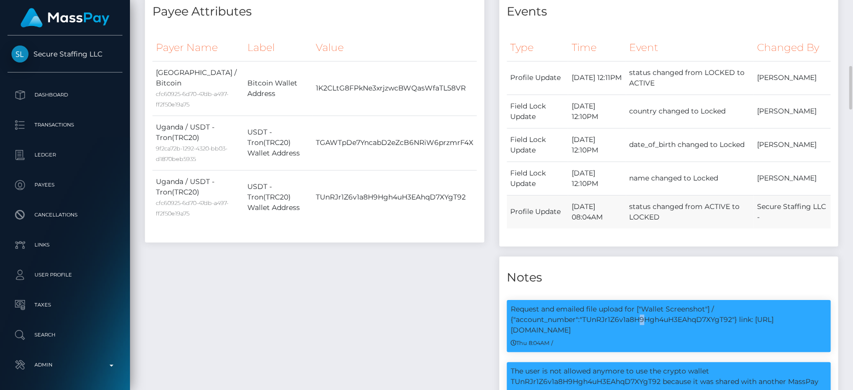
scroll to position [506, 0]
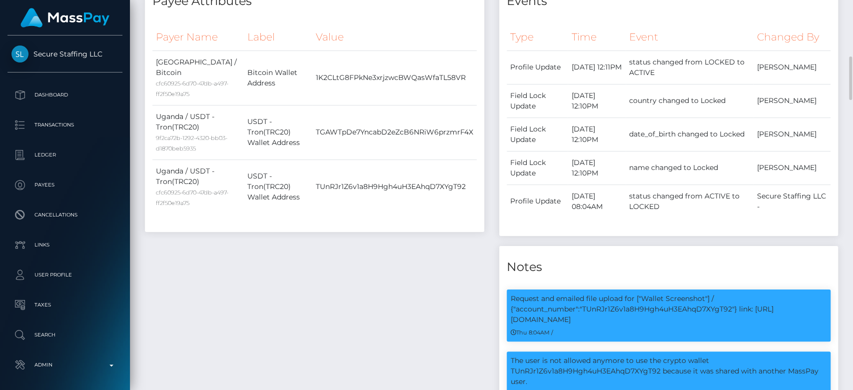
drag, startPoint x: 624, startPoint y: 231, endPoint x: 600, endPoint y: 239, distance: 25.3
click at [600, 258] on h4 "Notes" at bounding box center [669, 266] width 324 height 17
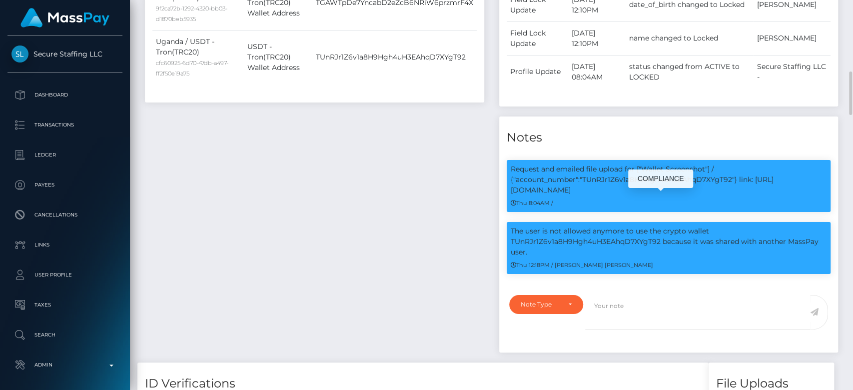
scroll to position [120, 221]
click at [561, 164] on p "Request and emailed file upload for ["Wallet Screenshot"] / {"account_number":"…" at bounding box center [669, 179] width 316 height 31
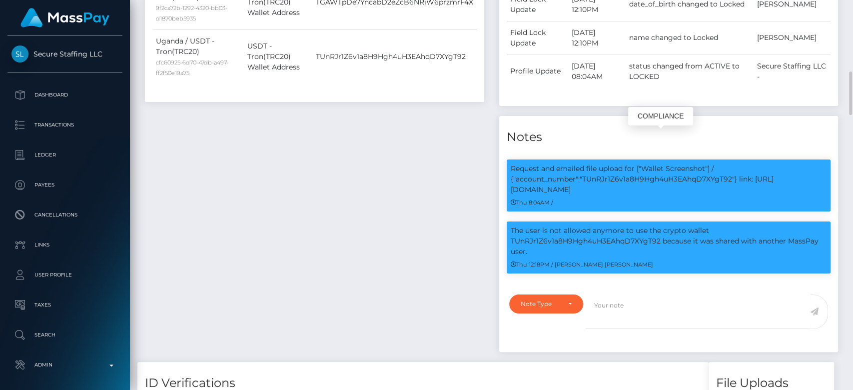
drag, startPoint x: 591, startPoint y: 154, endPoint x: 506, endPoint y: 155, distance: 84.5
click at [507, 159] on div "Request and emailed file upload for ["Wallet Screenshot"] / {"account_number":"…" at bounding box center [669, 185] width 324 height 52
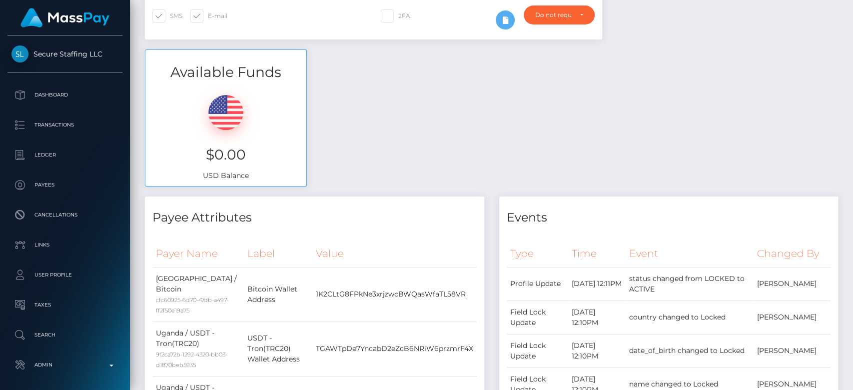
scroll to position [0, 0]
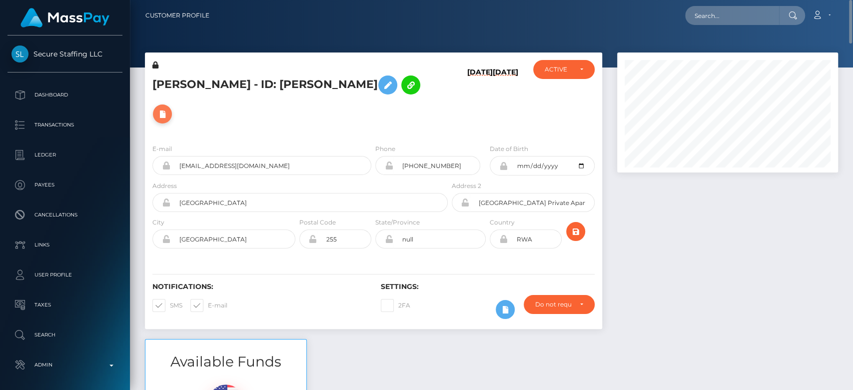
click at [168, 108] on icon at bounding box center [162, 114] width 12 height 12
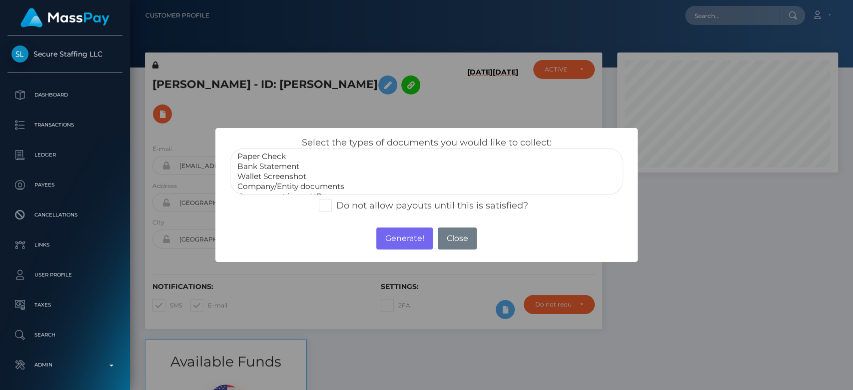
click at [334, 169] on option "Bank Statement" at bounding box center [426, 166] width 380 height 10
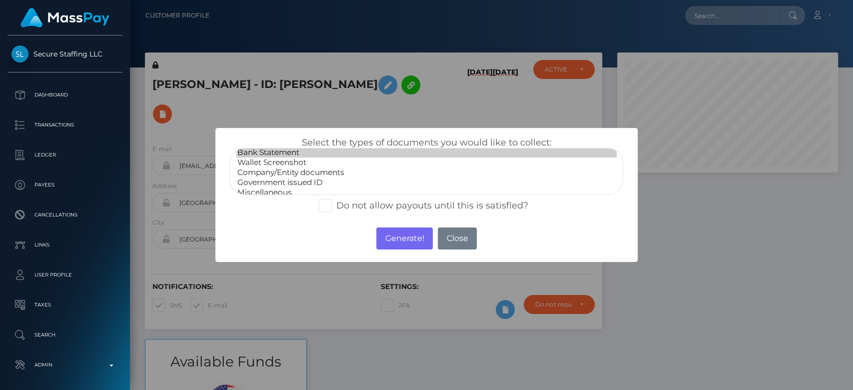
scroll to position [19, 0]
select select "Wallet Screenshot"
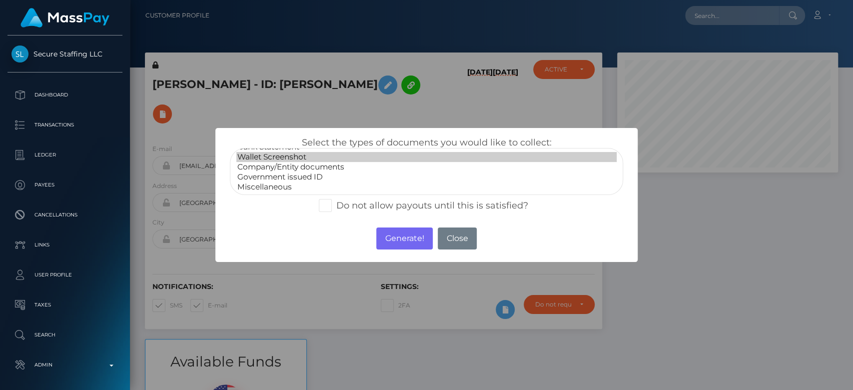
click at [289, 156] on option "Wallet Screenshot" at bounding box center [426, 157] width 380 height 10
click at [411, 239] on button "Generate!" at bounding box center [404, 238] width 56 height 22
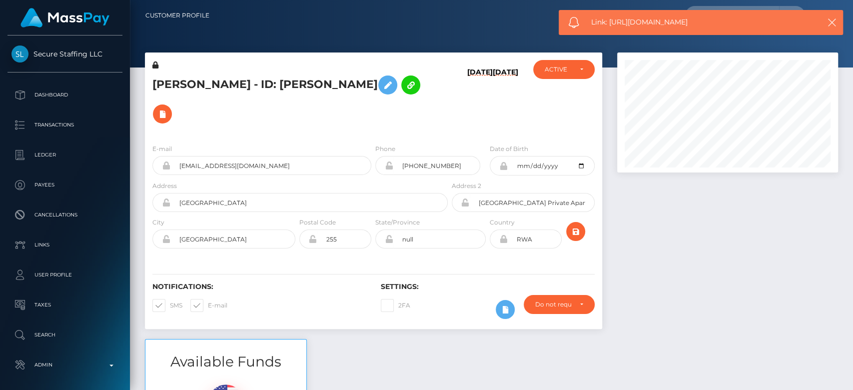
drag, startPoint x: 718, startPoint y: 19, endPoint x: 610, endPoint y: 22, distance: 108.0
click at [610, 22] on span "Link: https://l.maspay.io/ak6mR" at bounding box center [698, 22] width 215 height 10
copy span "https://l.maspay.io/ak6mR"
click at [728, 238] on div at bounding box center [728, 195] width 236 height 286
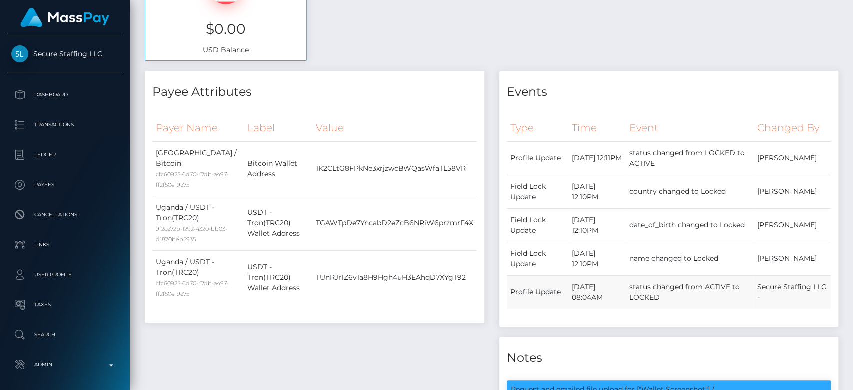
scroll to position [0, 0]
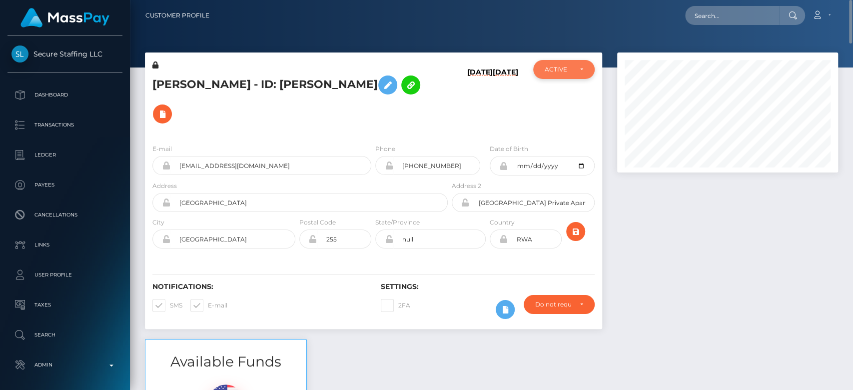
click at [559, 74] on div "ACTIVE" at bounding box center [563, 69] width 61 height 19
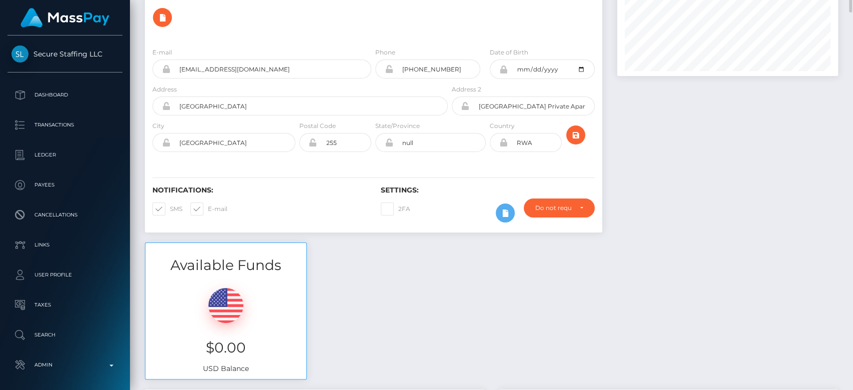
scroll to position [0, 0]
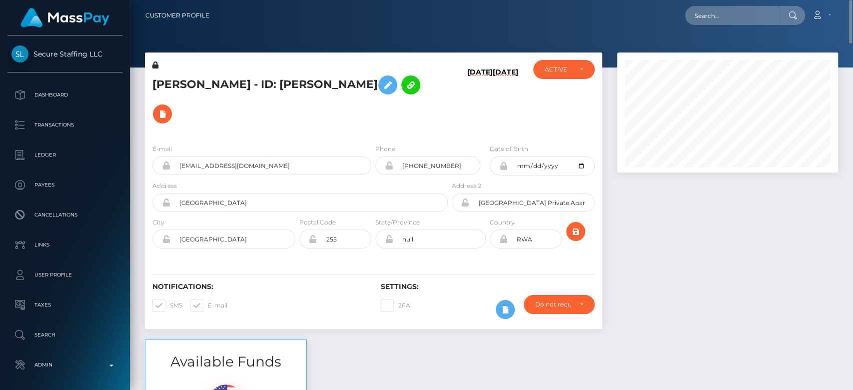
click at [700, 213] on div at bounding box center [728, 195] width 236 height 286
click at [724, 12] on input "text" at bounding box center [732, 15] width 94 height 19
paste input "stankovichh@gmail.com"
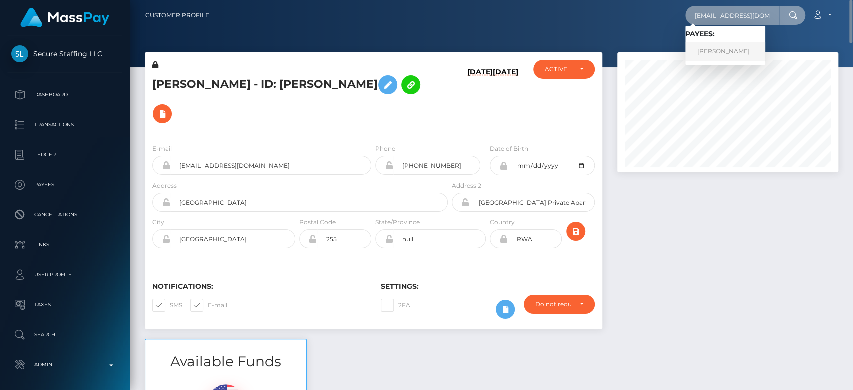
type input "stankovichh@gmail.com"
click at [736, 47] on link "Nebojsa Stankovic" at bounding box center [725, 51] width 80 height 18
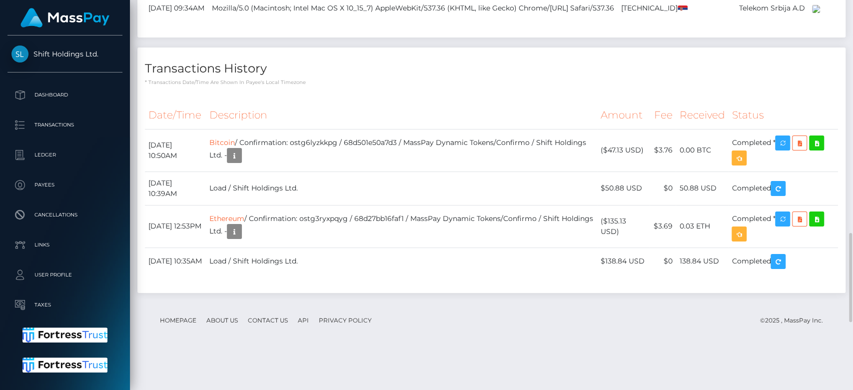
scroll to position [1315, 0]
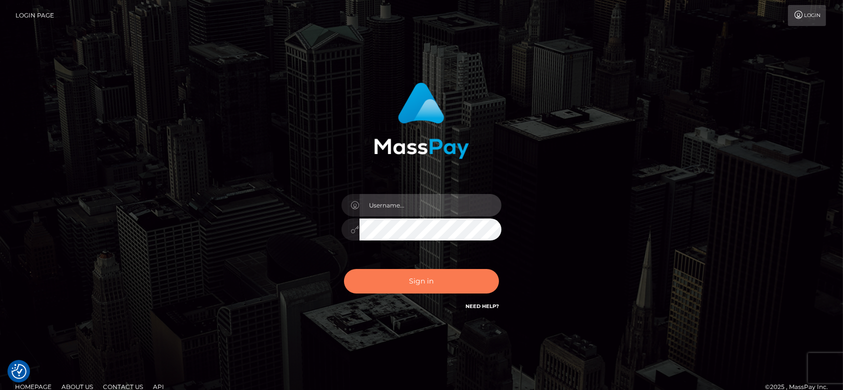
type input "fr.es"
click at [409, 278] on button "Sign in" at bounding box center [421, 281] width 155 height 24
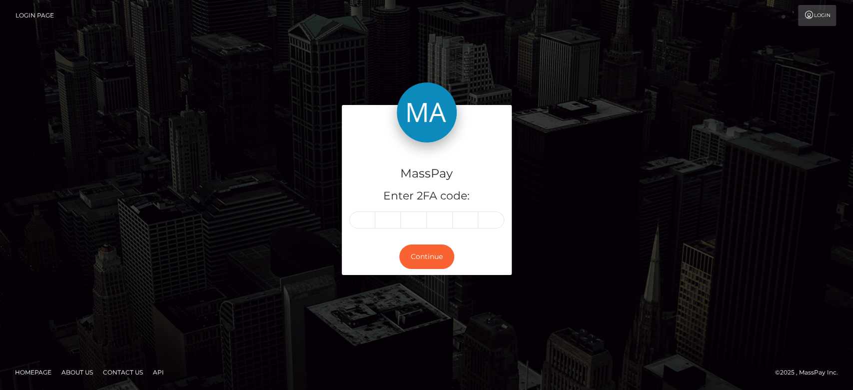
click at [366, 220] on input "text" at bounding box center [362, 219] width 26 height 17
type input "0"
type input "3"
type input "8"
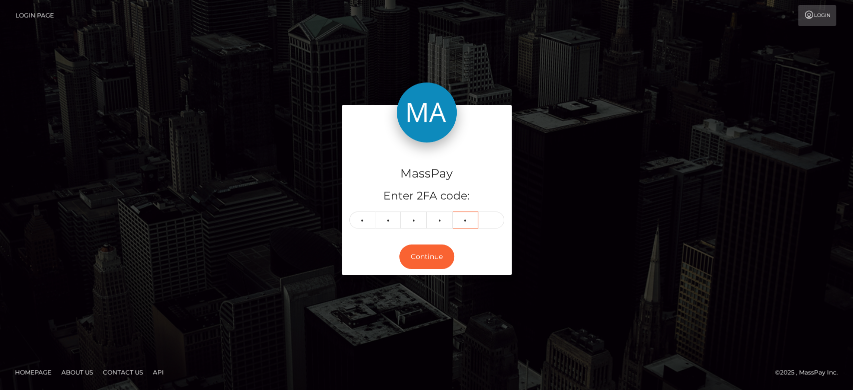
type input "2"
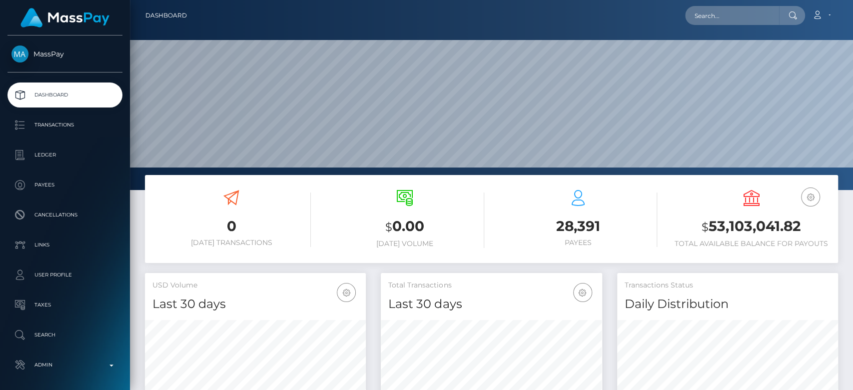
scroll to position [176, 221]
click at [722, 11] on input "text" at bounding box center [732, 15] width 94 height 19
paste input "[EMAIL_ADDRESS][DOMAIN_NAME]"
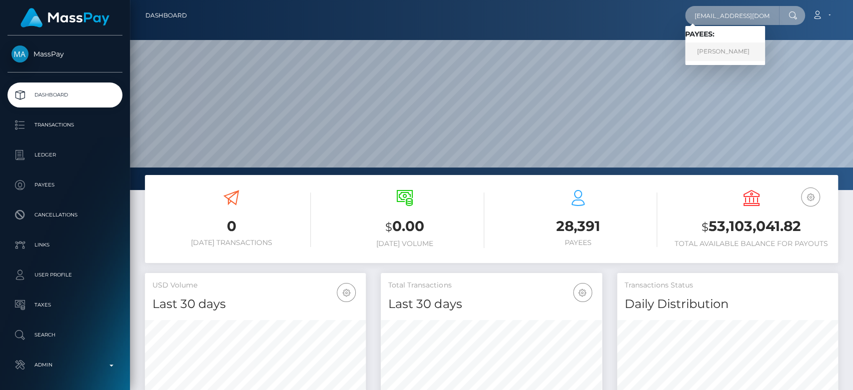
type input "[EMAIL_ADDRESS][DOMAIN_NAME]"
click at [740, 58] on link "[PERSON_NAME]" at bounding box center [725, 51] width 80 height 18
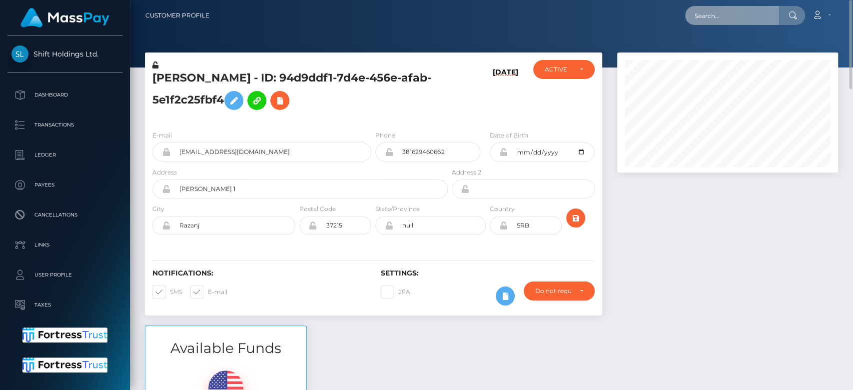
click at [707, 16] on input "text" at bounding box center [732, 15] width 94 height 19
paste input "behoa862@gmail.com"
type input "b"
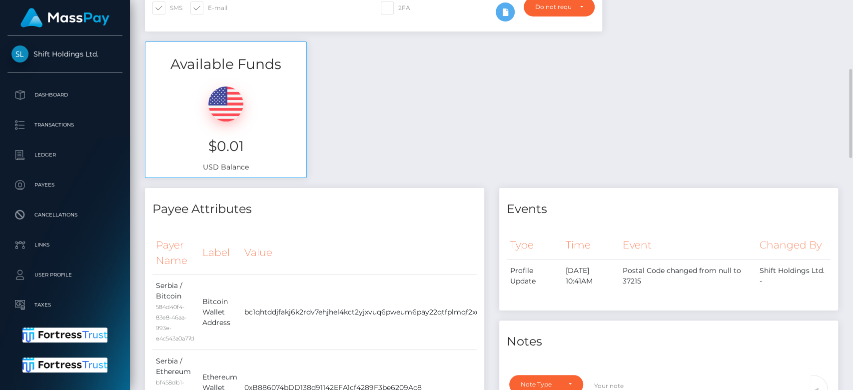
scroll to position [282, 0]
drag, startPoint x: 564, startPoint y: 170, endPoint x: 484, endPoint y: 184, distance: 81.7
click at [484, 184] on div "Available Funds $0.01 USD Balance" at bounding box center [491, 116] width 708 height 147
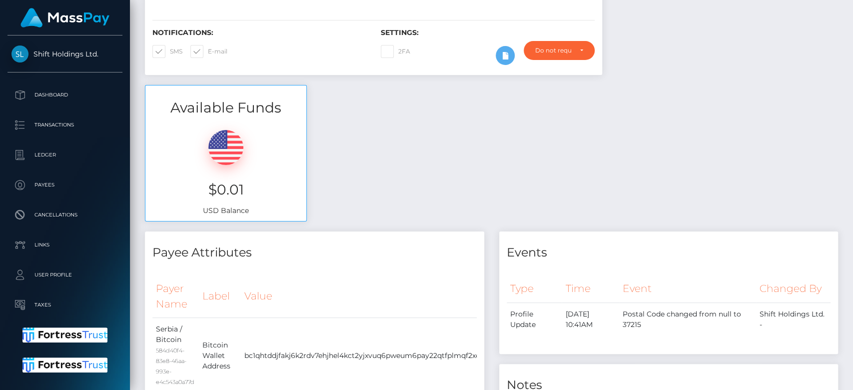
scroll to position [0, 0]
